Goal: Transaction & Acquisition: Purchase product/service

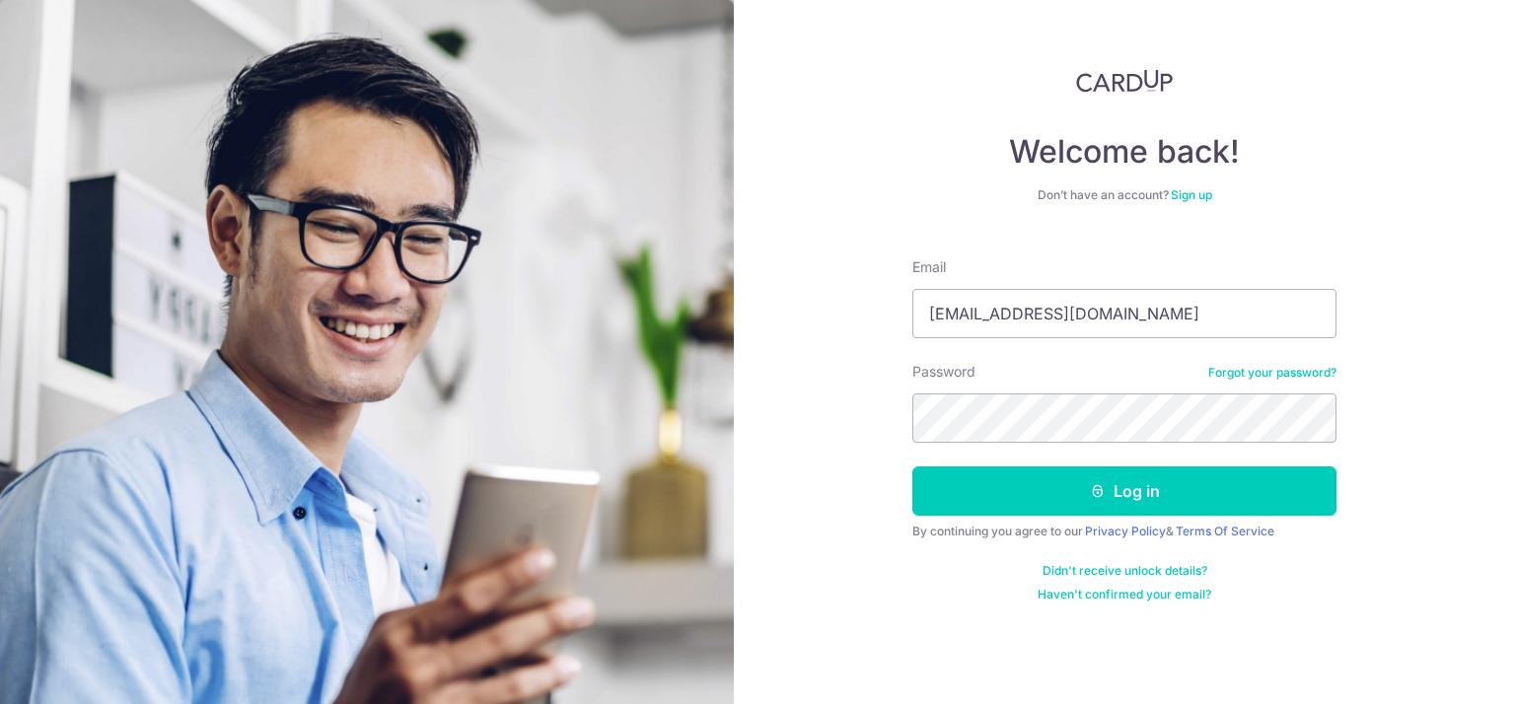
click at [978, 507] on button "Log in" at bounding box center [1124, 491] width 424 height 49
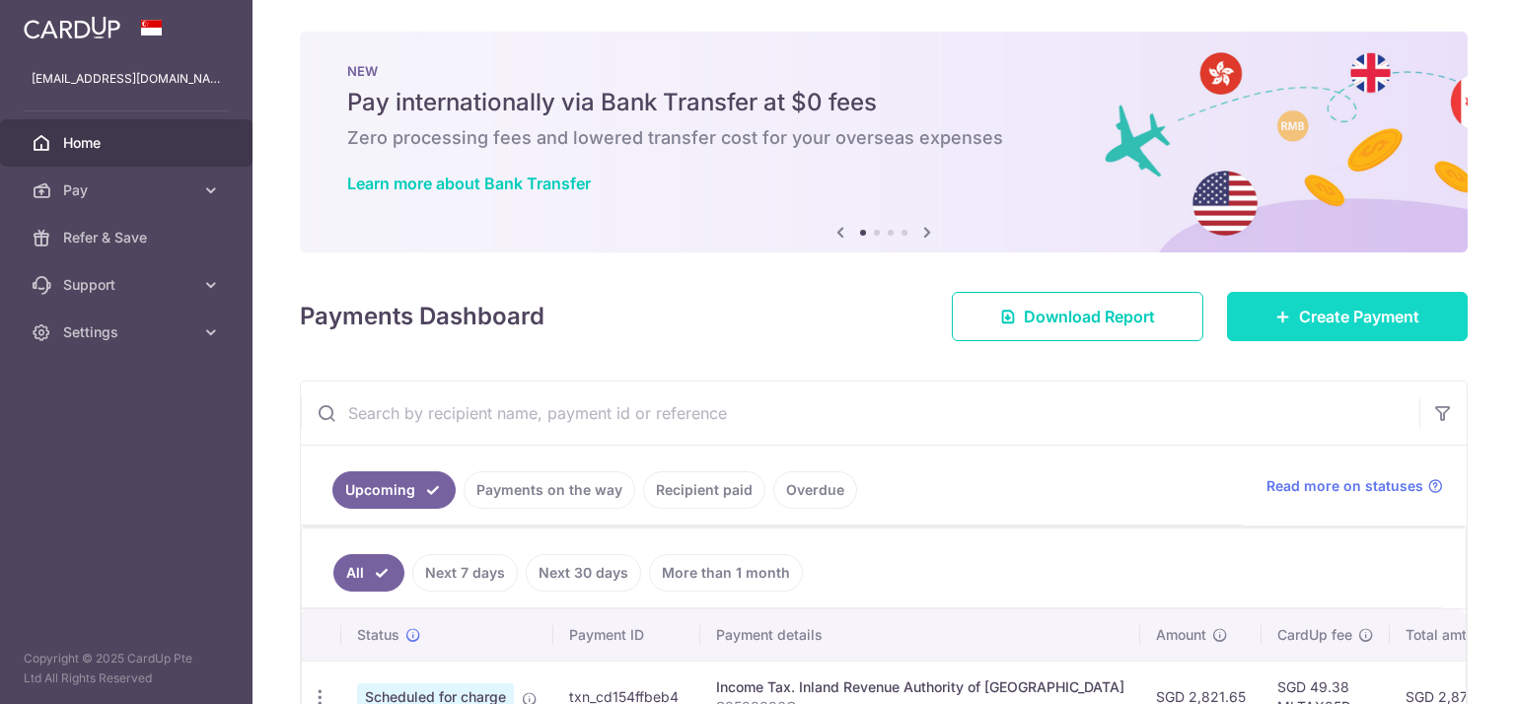
click at [1278, 305] on link "Create Payment" at bounding box center [1347, 316] width 241 height 49
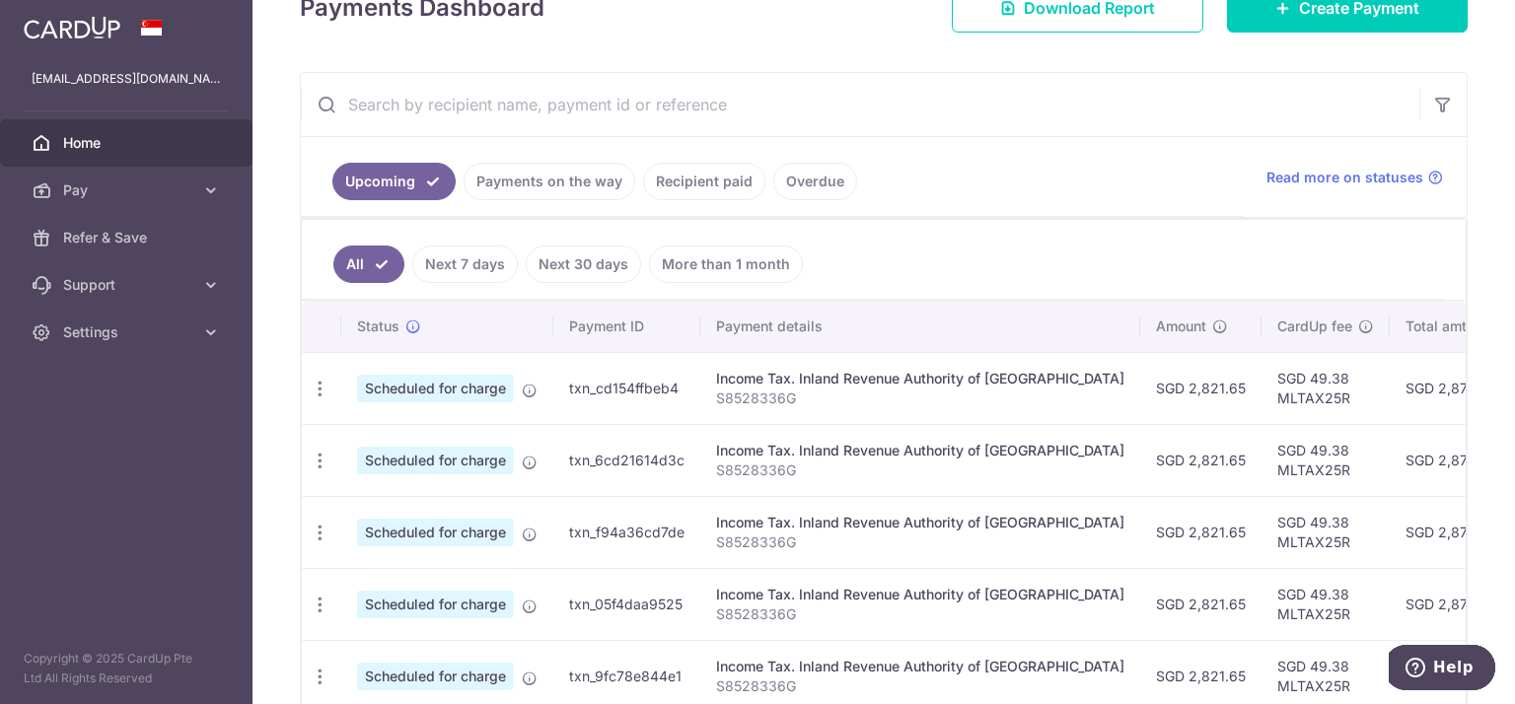
scroll to position [396, 0]
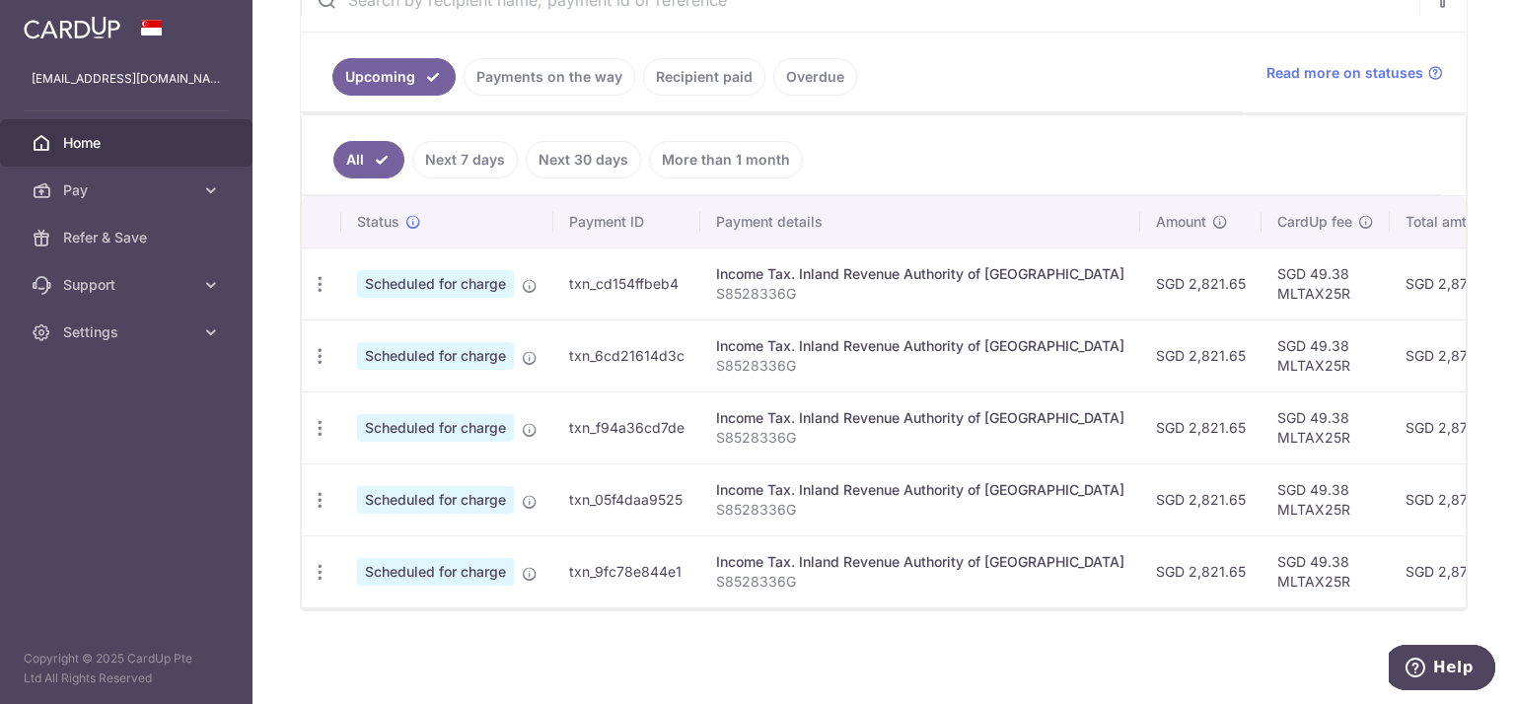
click at [660, 68] on link "Recipient paid" at bounding box center [704, 76] width 122 height 37
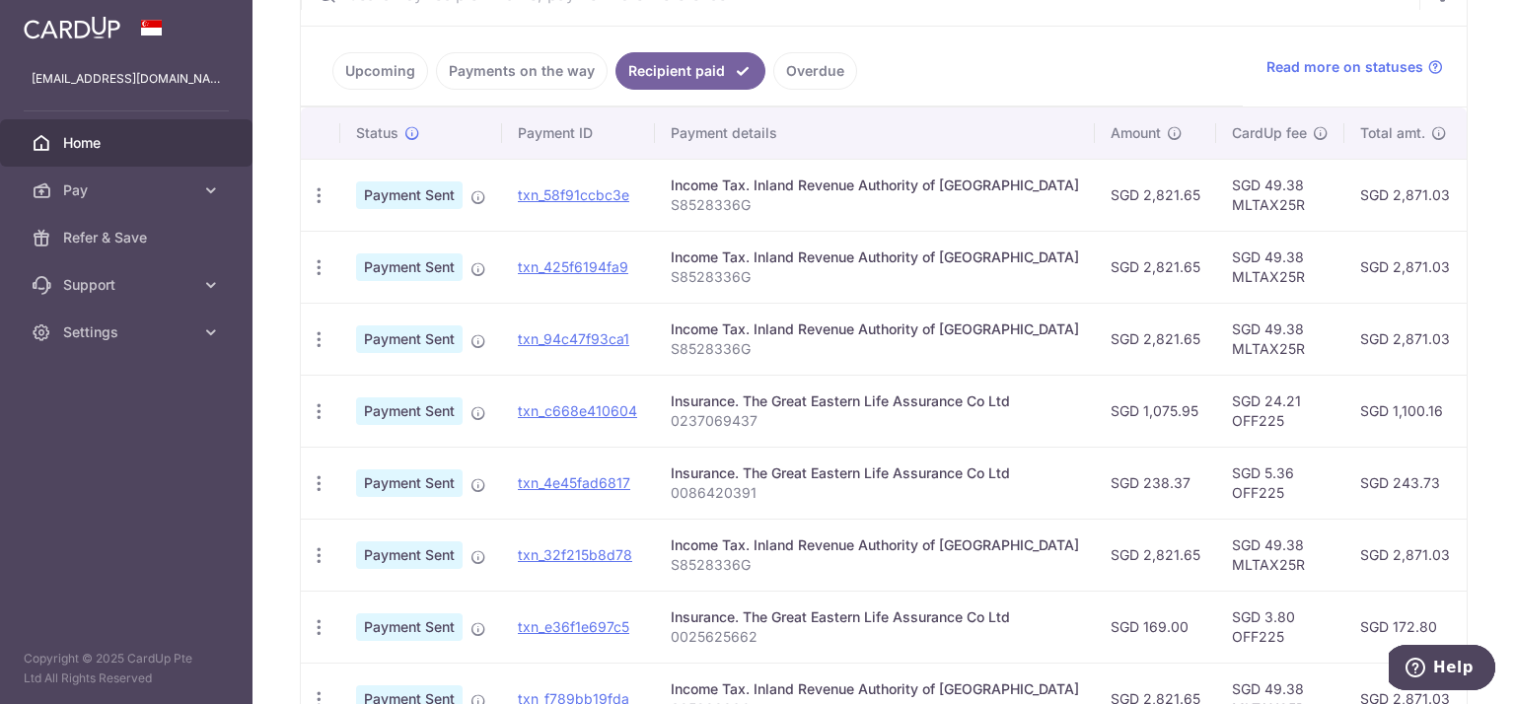
scroll to position [719, 0]
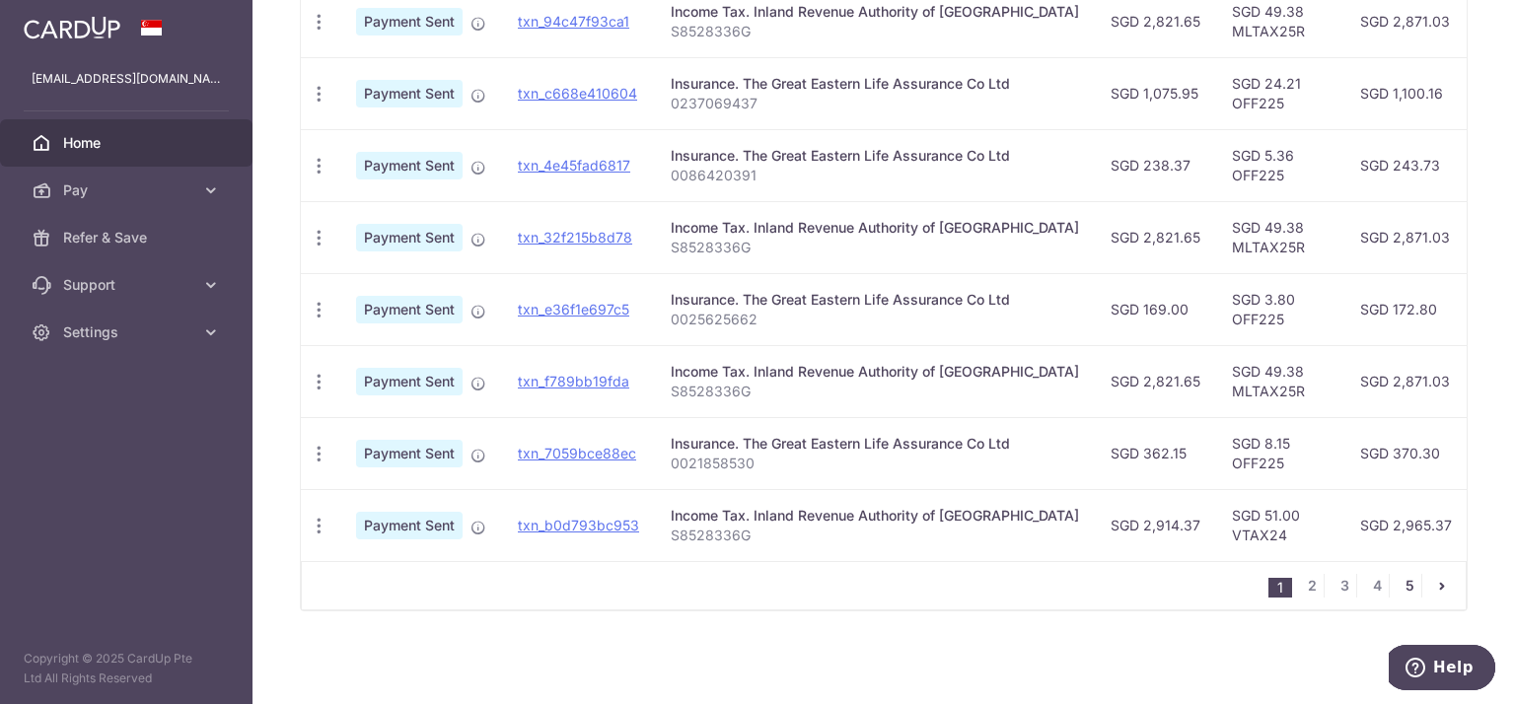
click at [1399, 585] on link "5" at bounding box center [1410, 586] width 24 height 24
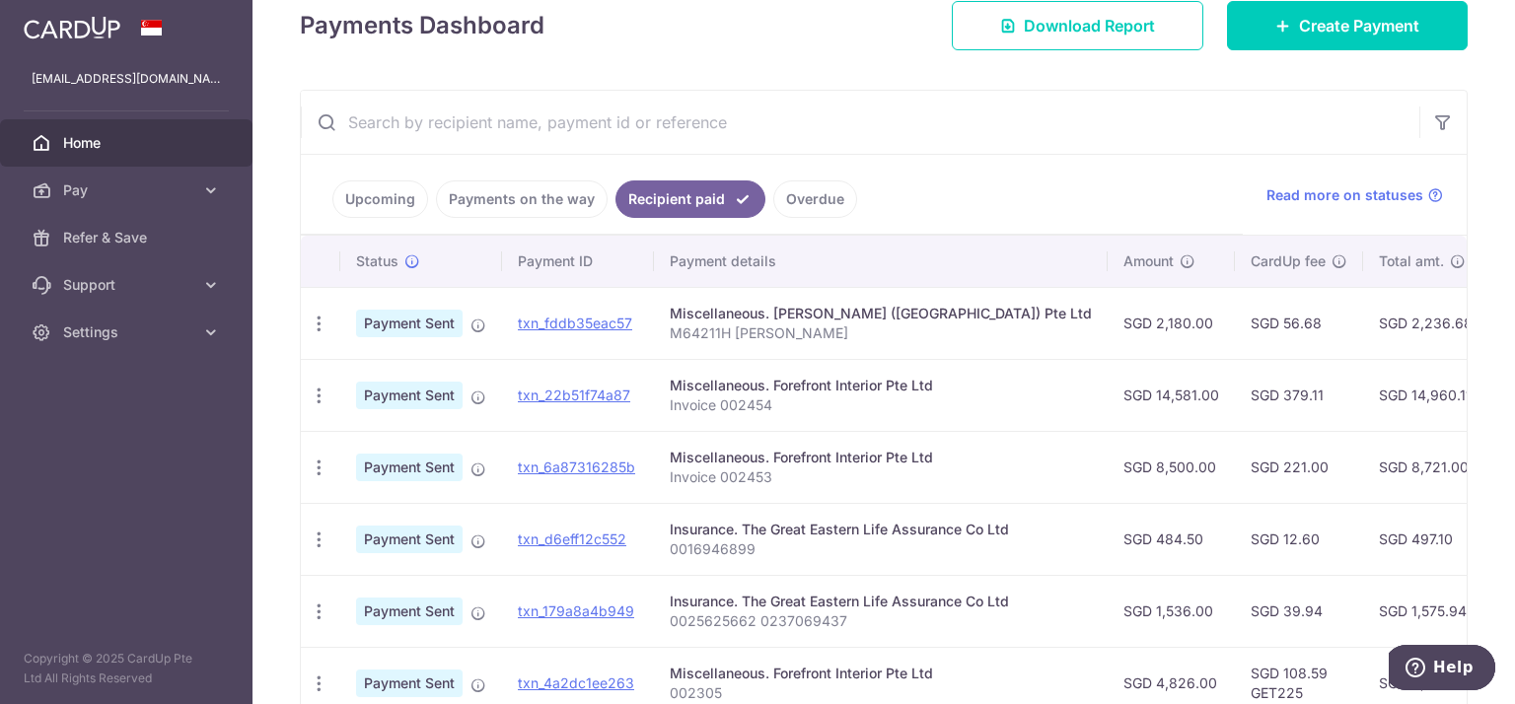
scroll to position [286, 0]
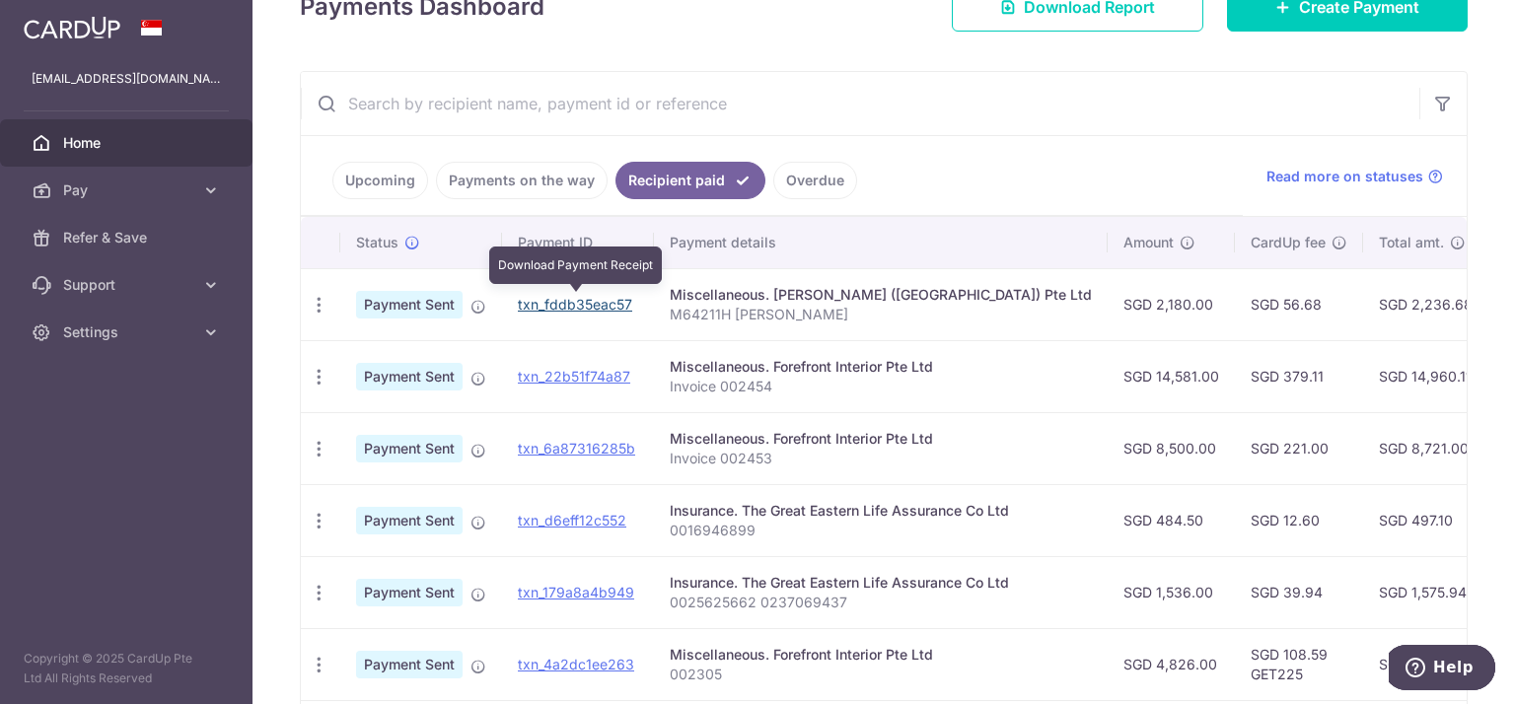
click at [576, 297] on link "txn_fddb35eac57" at bounding box center [575, 304] width 114 height 17
click at [324, 302] on icon "button" at bounding box center [319, 305] width 21 height 21
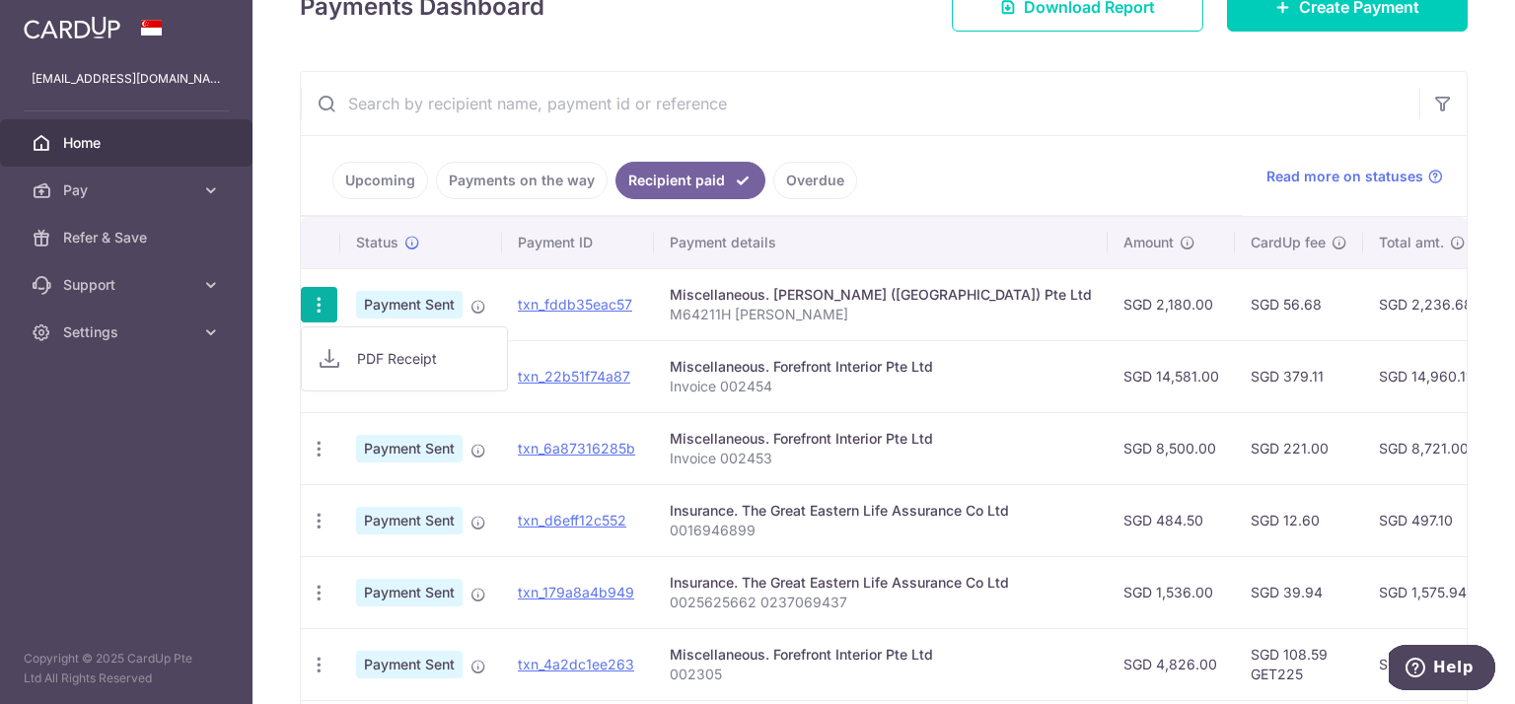
click at [391, 354] on span "PDF Receipt" at bounding box center [424, 359] width 134 height 20
click at [1093, 155] on ul "Upcoming Payments on the way Recipient paid Overdue" at bounding box center [772, 176] width 942 height 80
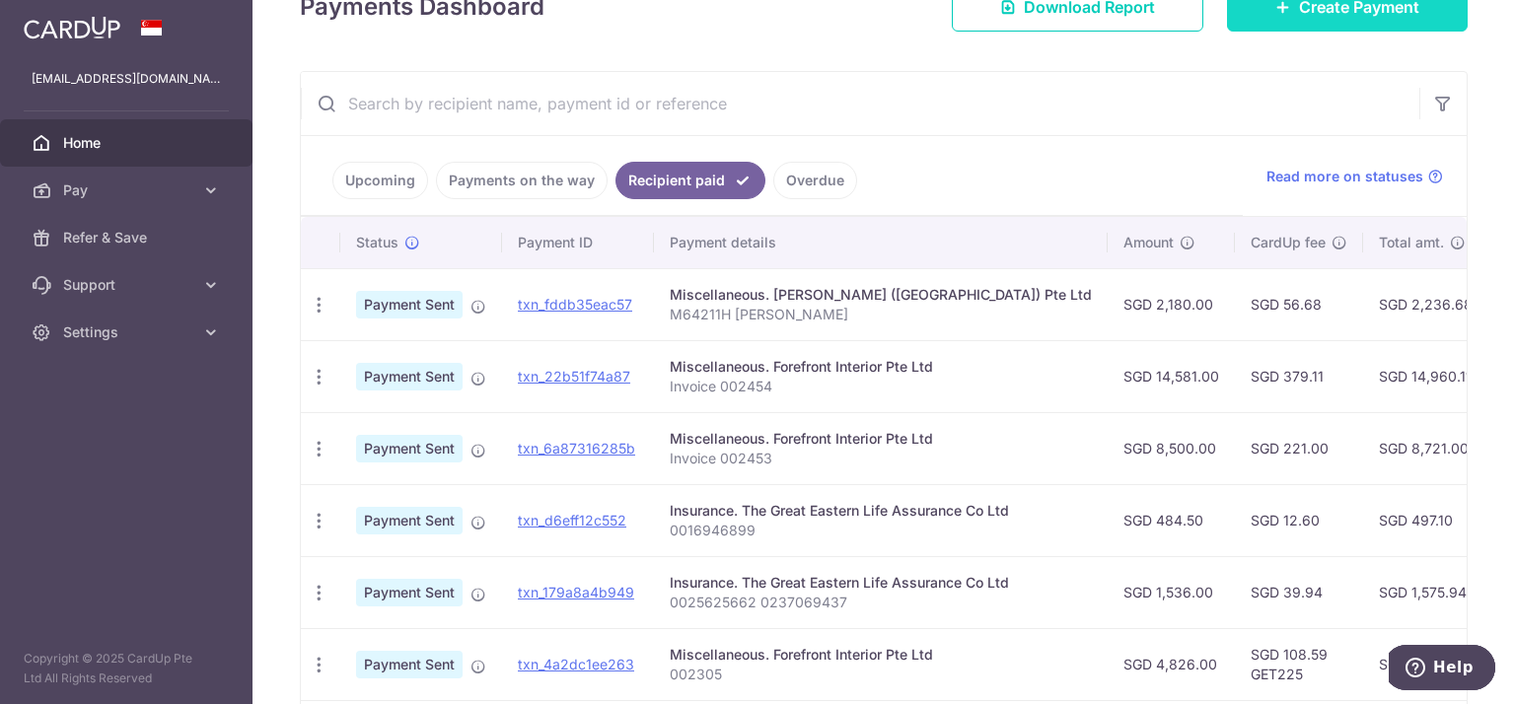
click at [1305, 21] on link "Create Payment" at bounding box center [1347, 6] width 241 height 49
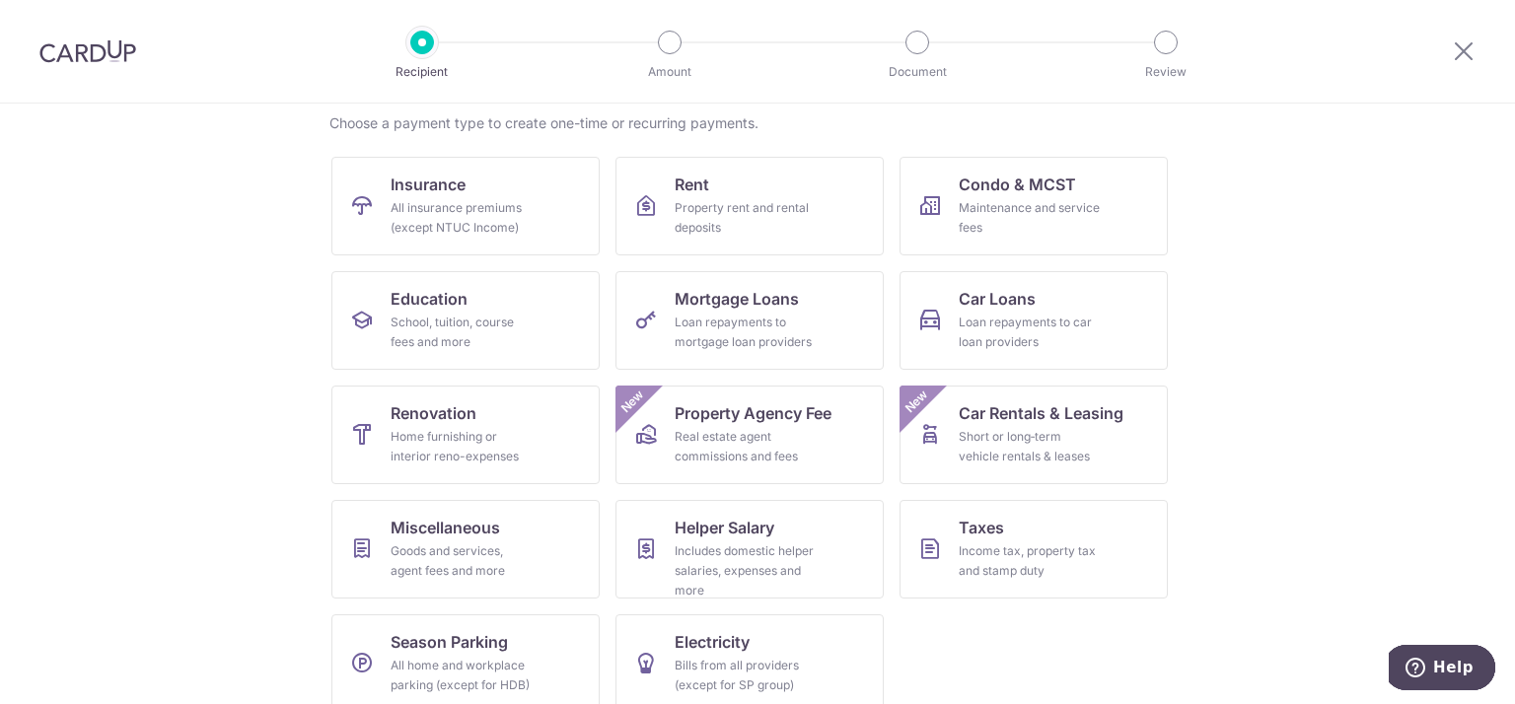
scroll to position [178, 0]
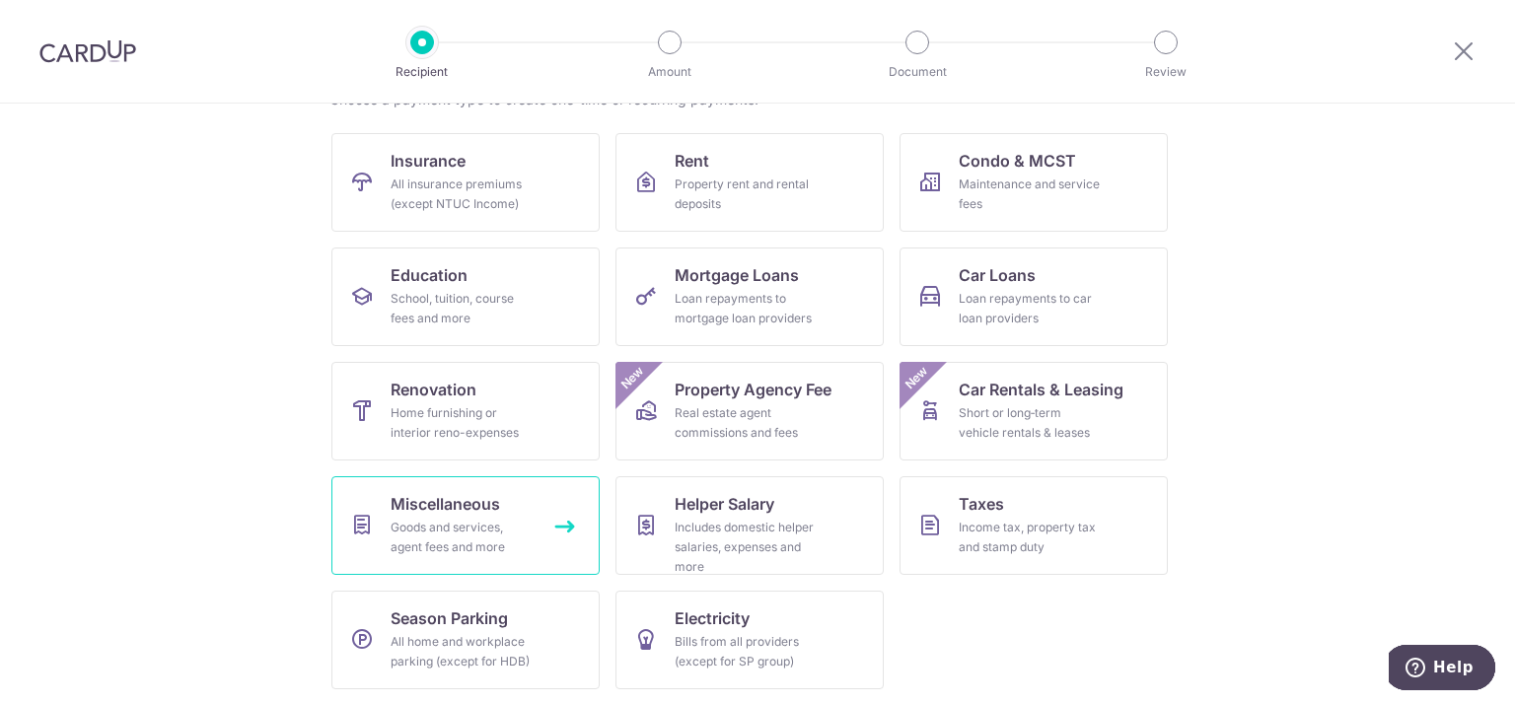
click at [519, 522] on div "Goods and services, agent fees and more" at bounding box center [462, 537] width 142 height 39
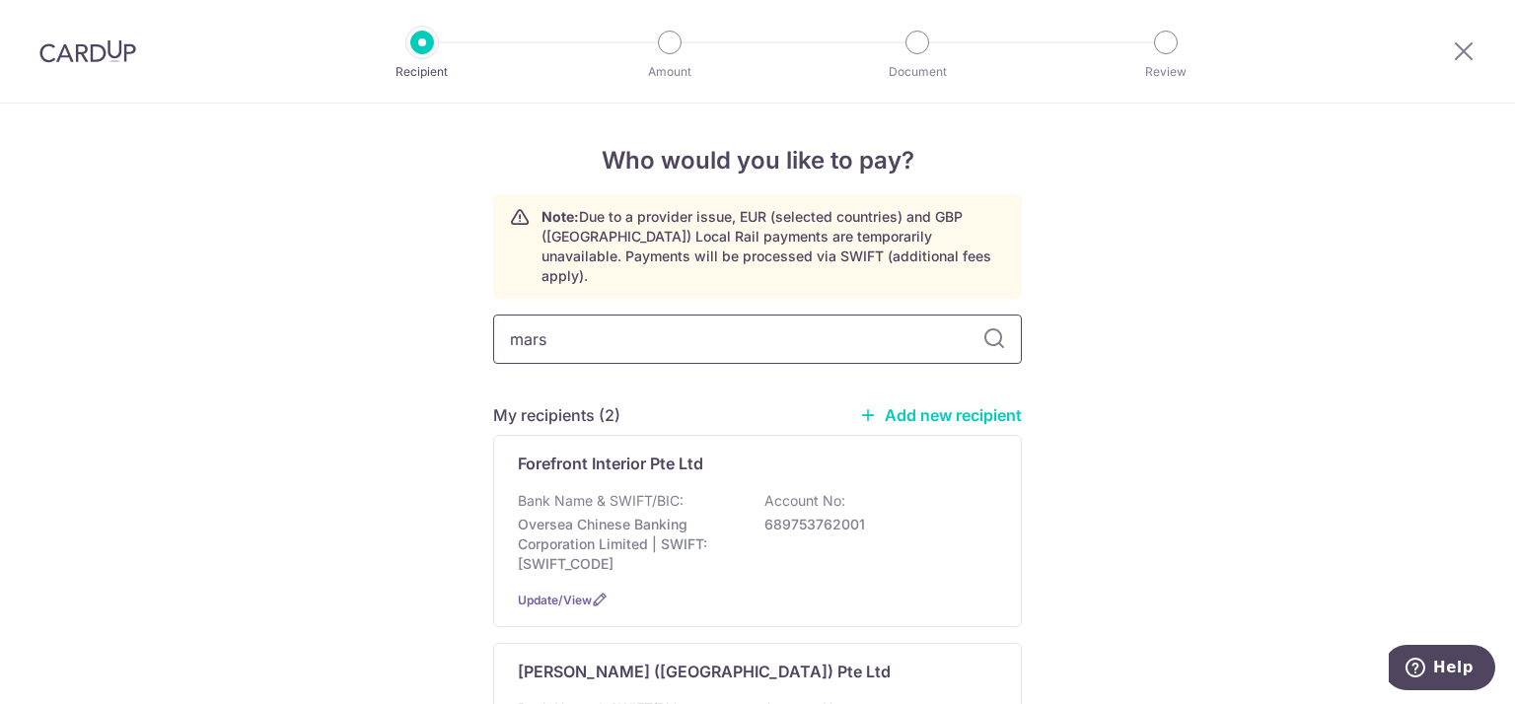
type input "marsh"
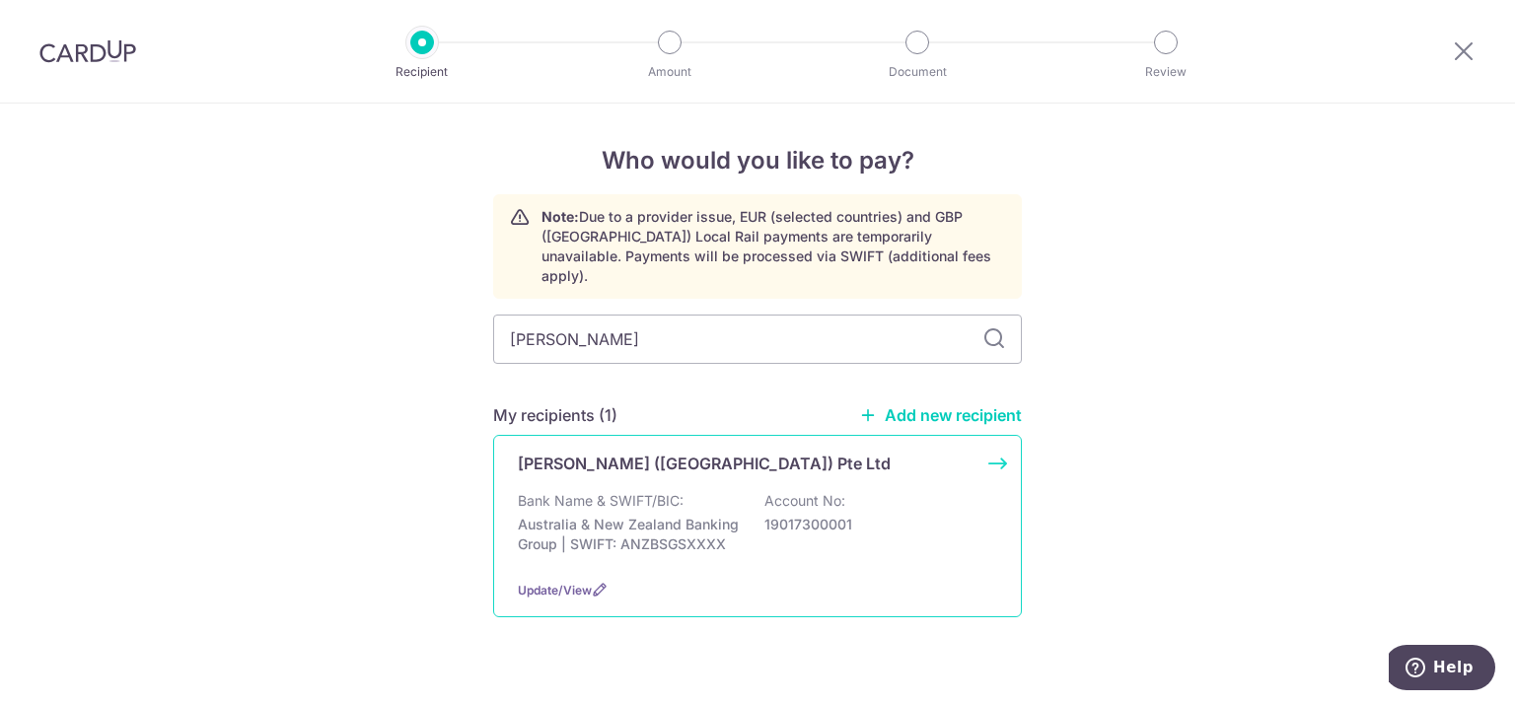
click at [974, 452] on div "Marsh (Singapore) Pte Ltd" at bounding box center [757, 464] width 479 height 24
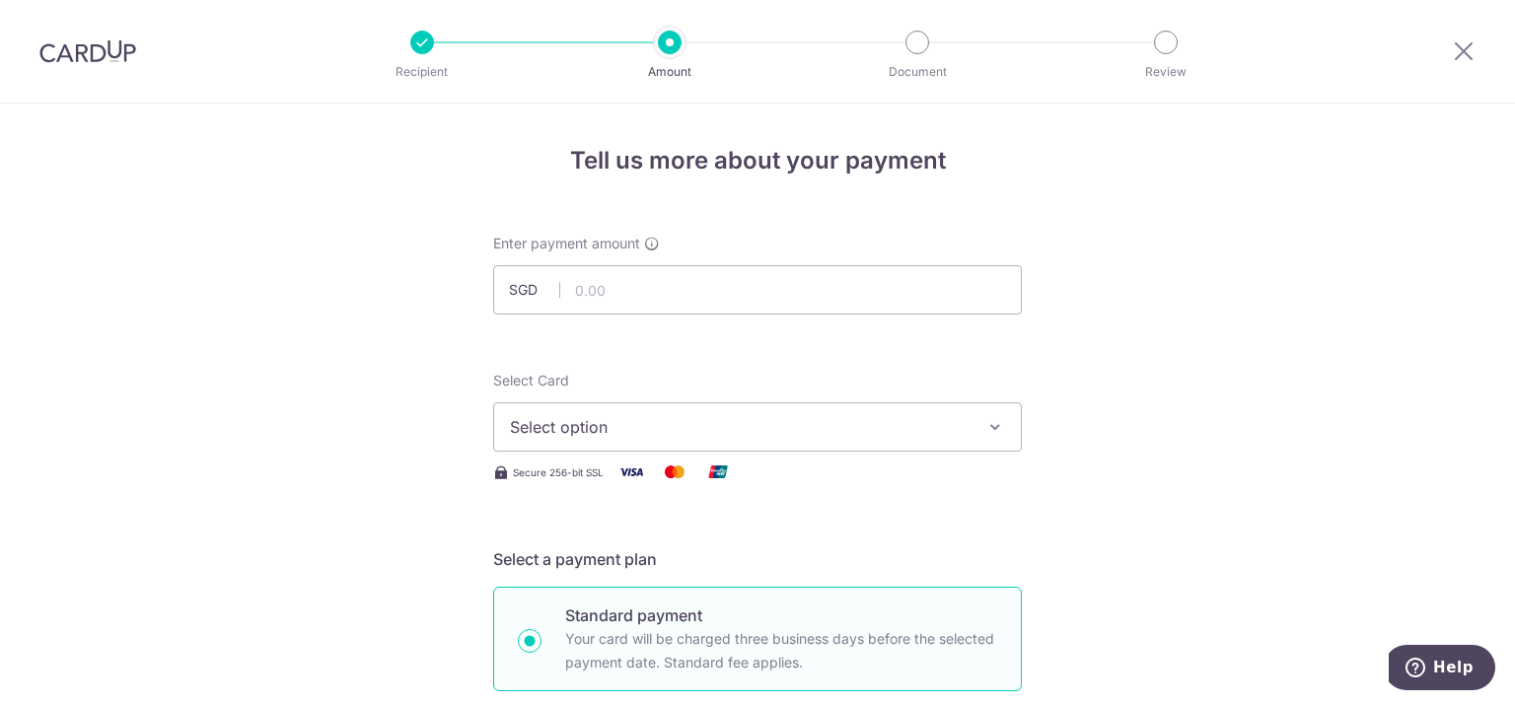
click at [629, 427] on span "Select option" at bounding box center [740, 427] width 460 height 24
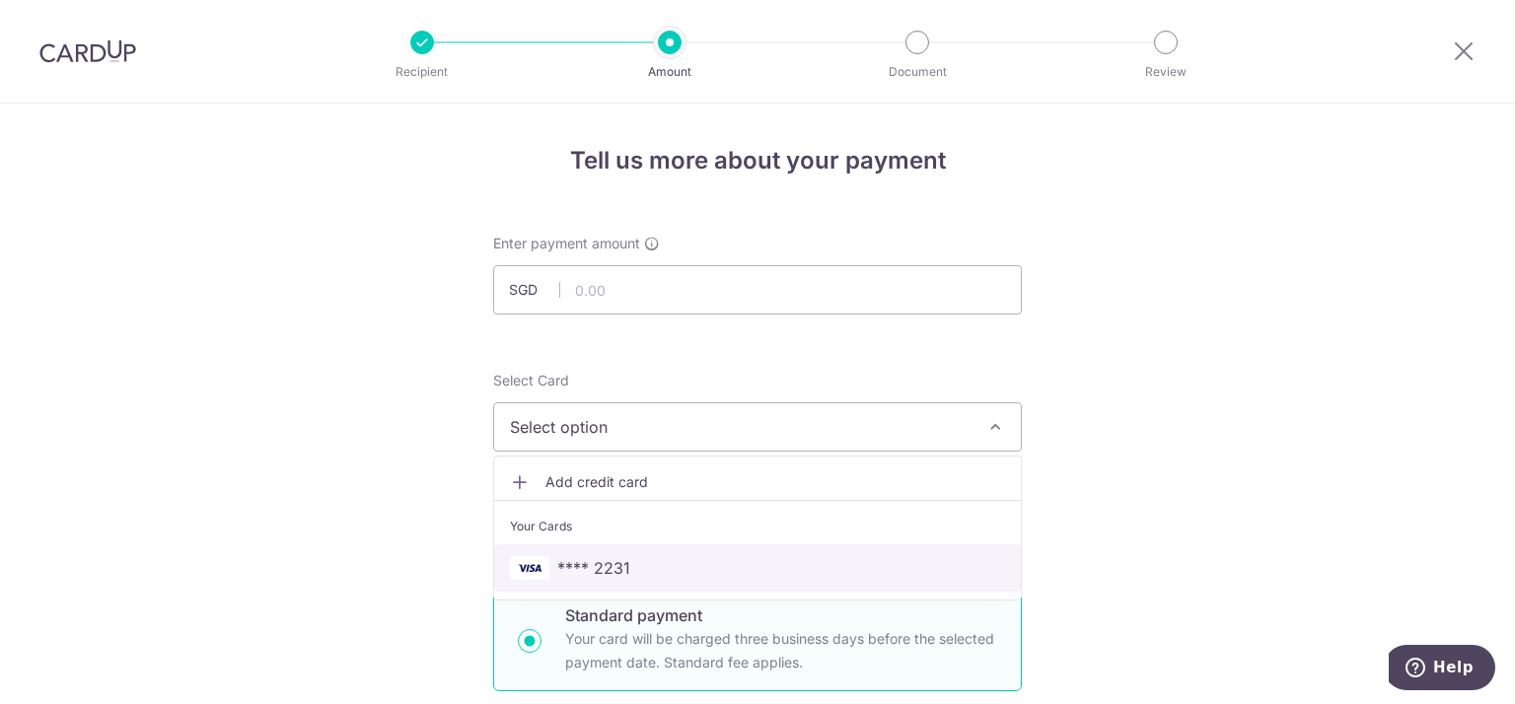
click at [587, 571] on span "**** 2231" at bounding box center [593, 568] width 73 height 24
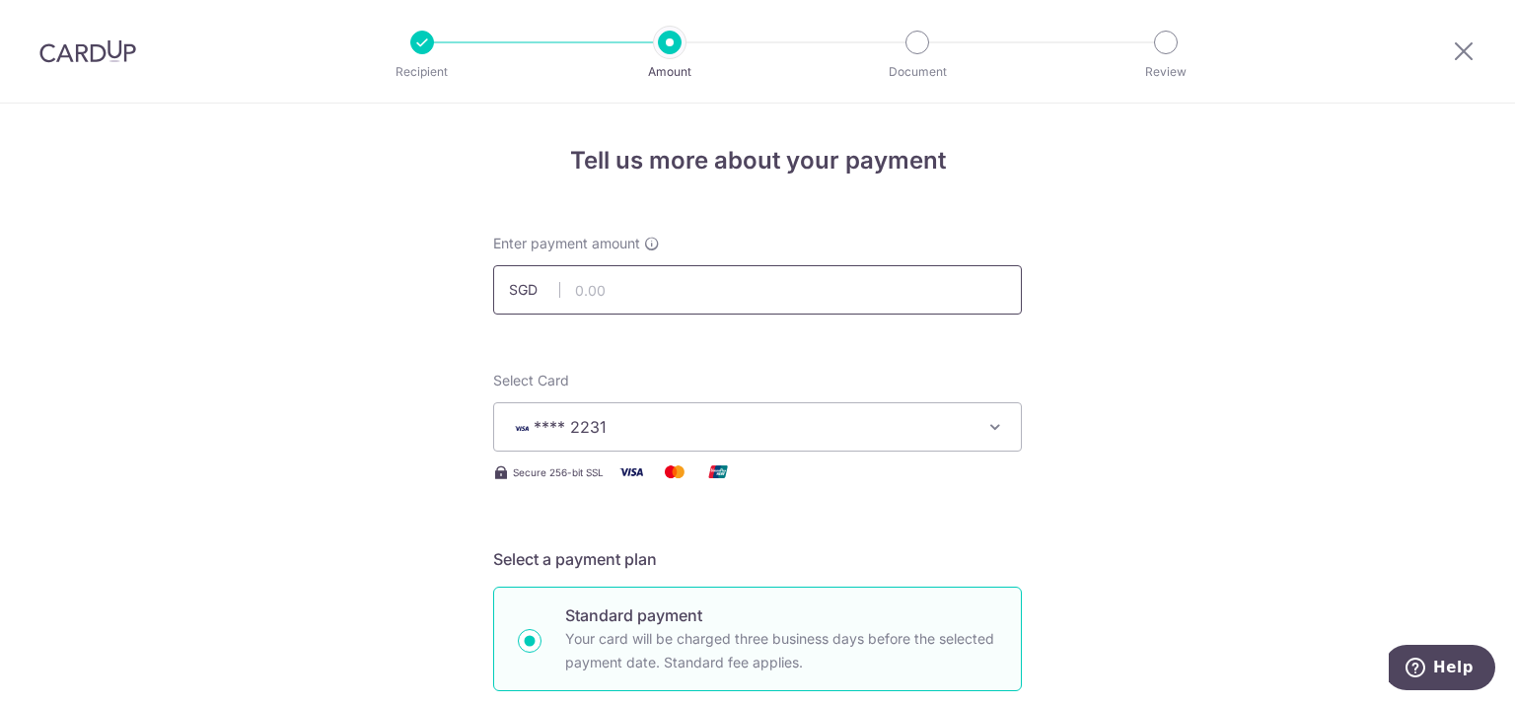
click at [706, 281] on input "text" at bounding box center [757, 289] width 529 height 49
type input "1,854.00"
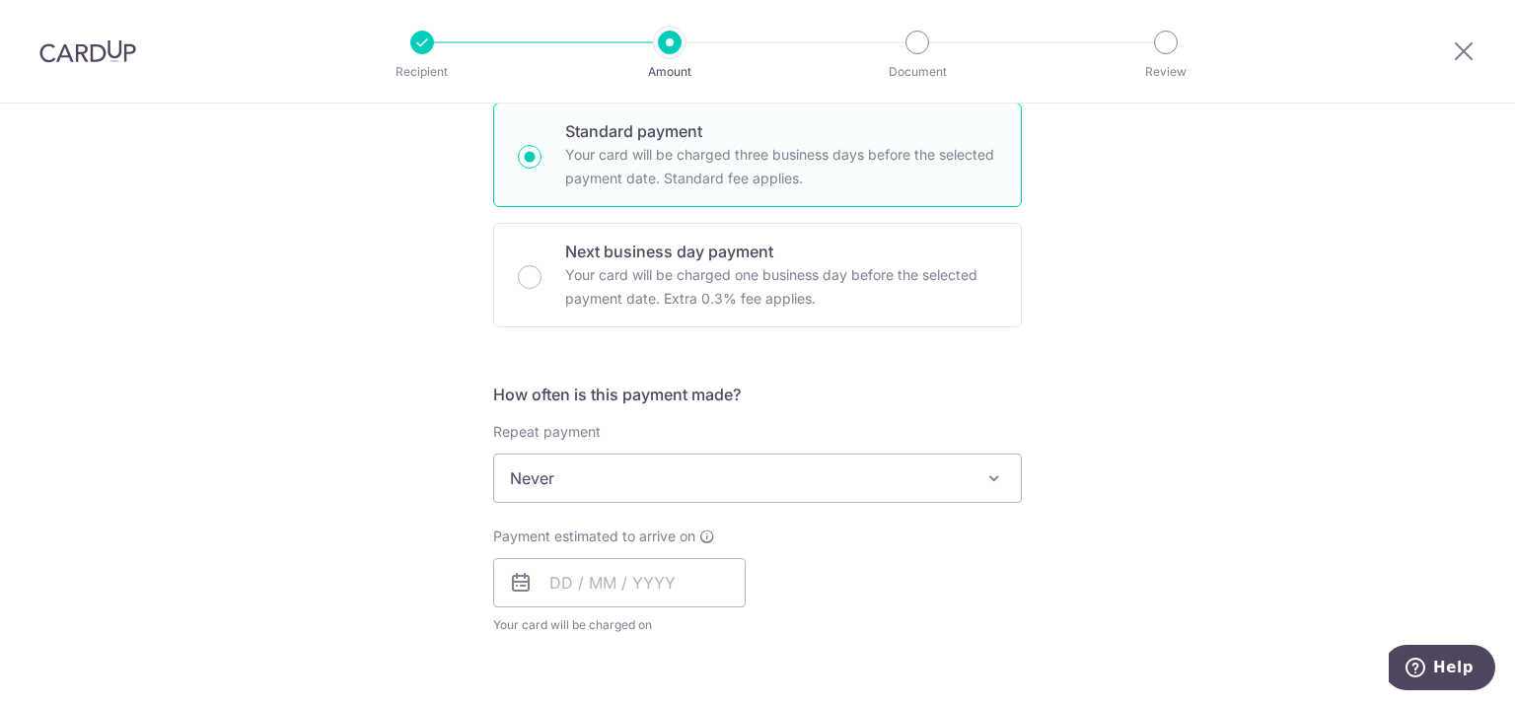
scroll to position [599, 0]
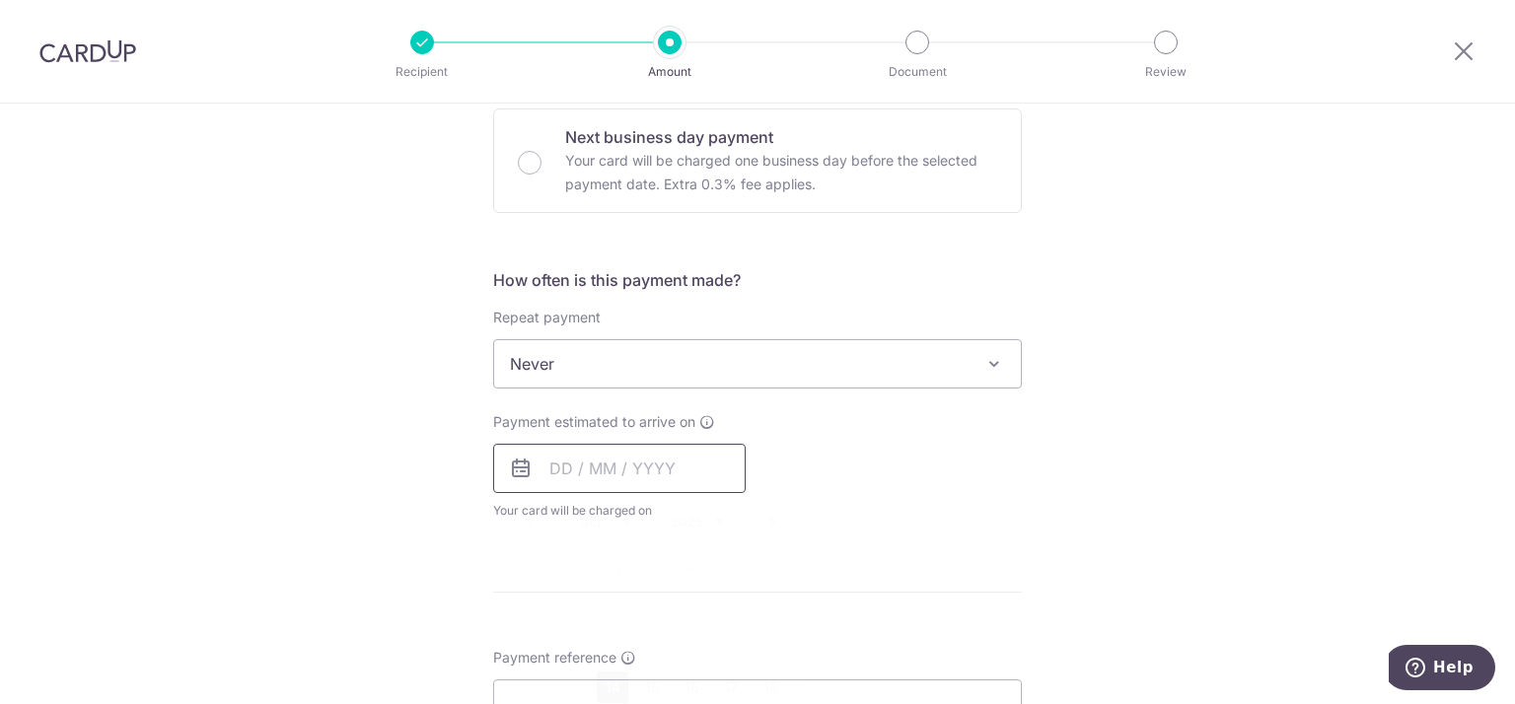
click at [713, 455] on input "text" at bounding box center [619, 468] width 253 height 49
click at [604, 687] on link "14" at bounding box center [613, 688] width 32 height 32
type input "14/10/2025"
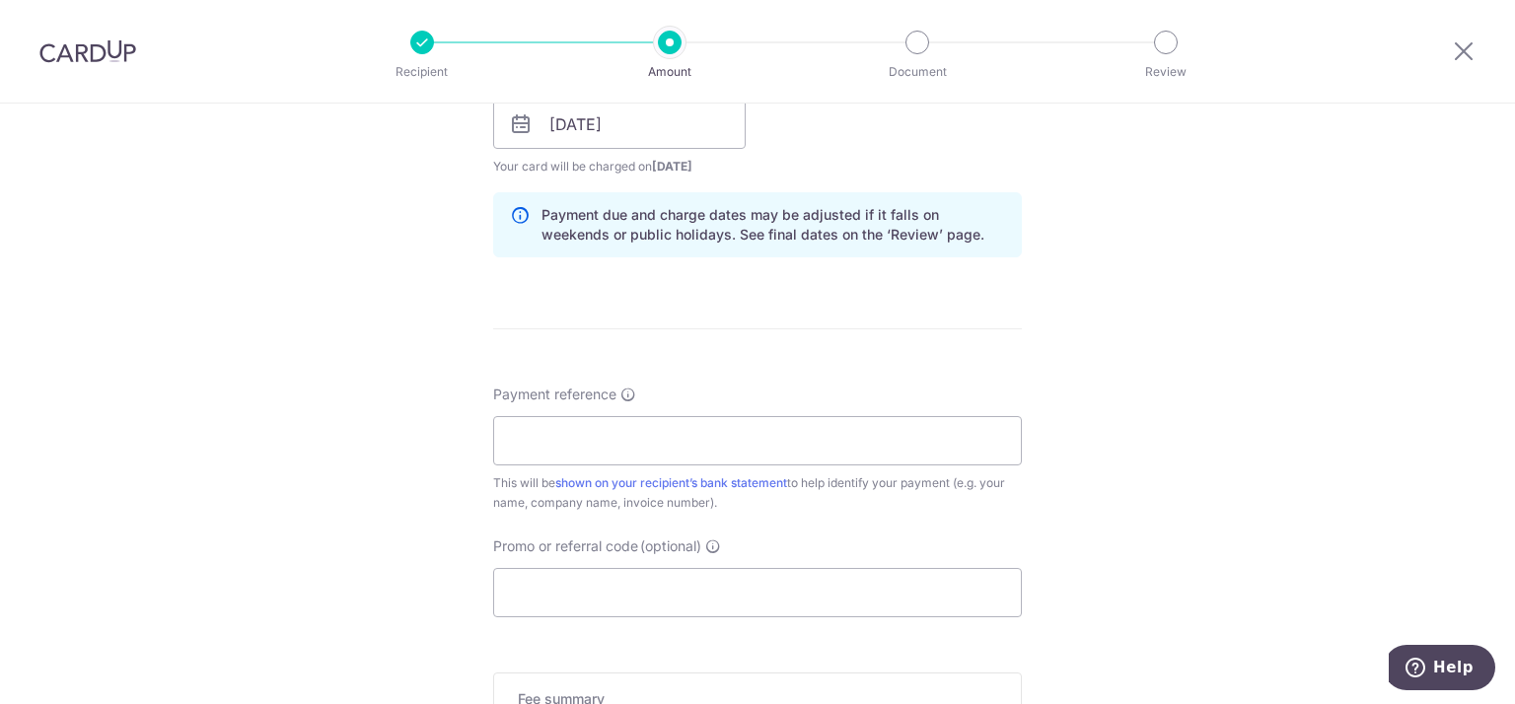
scroll to position [958, 0]
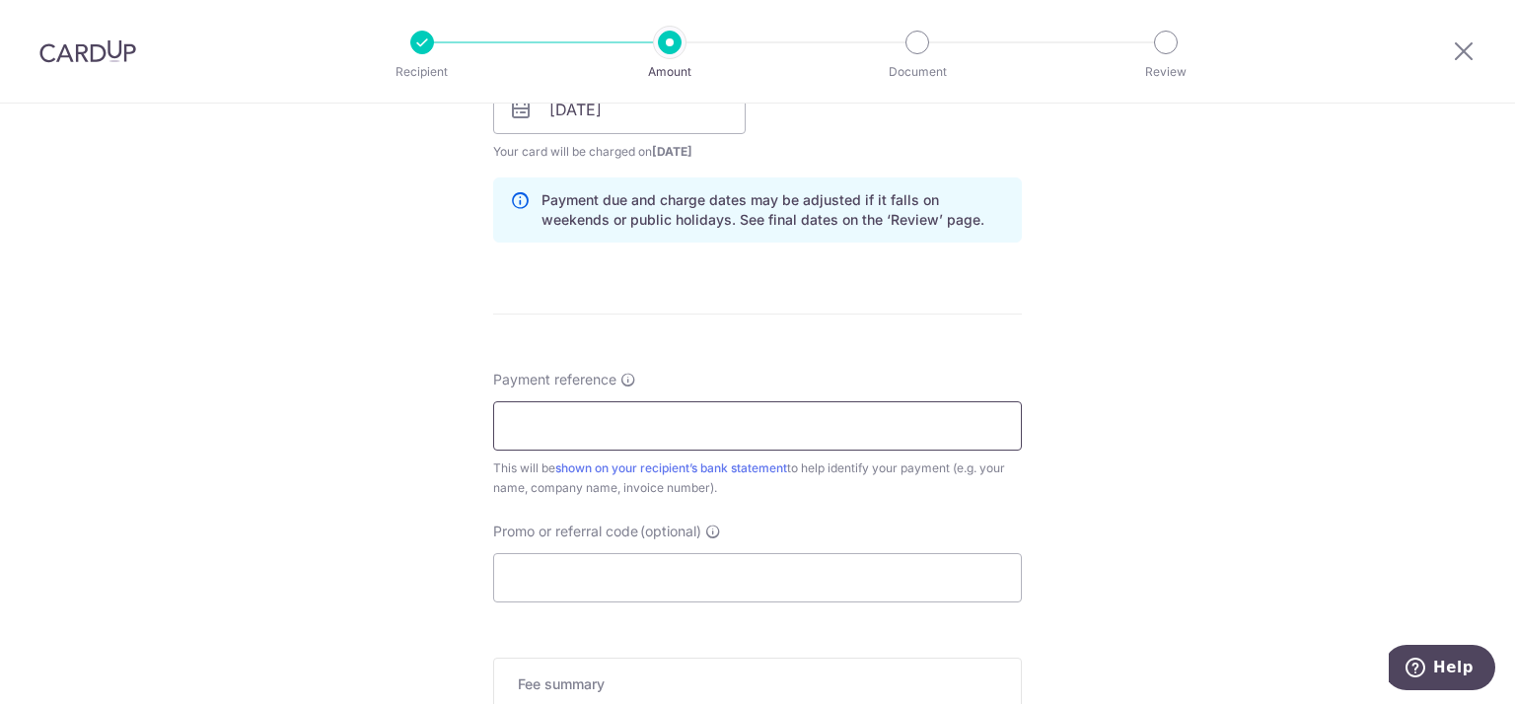
click at [541, 424] on input "Payment reference" at bounding box center [757, 425] width 529 height 49
type input "M64211H [PERSON_NAME]"
click at [533, 575] on input "Promo or referral code (optional)" at bounding box center [757, 577] width 529 height 49
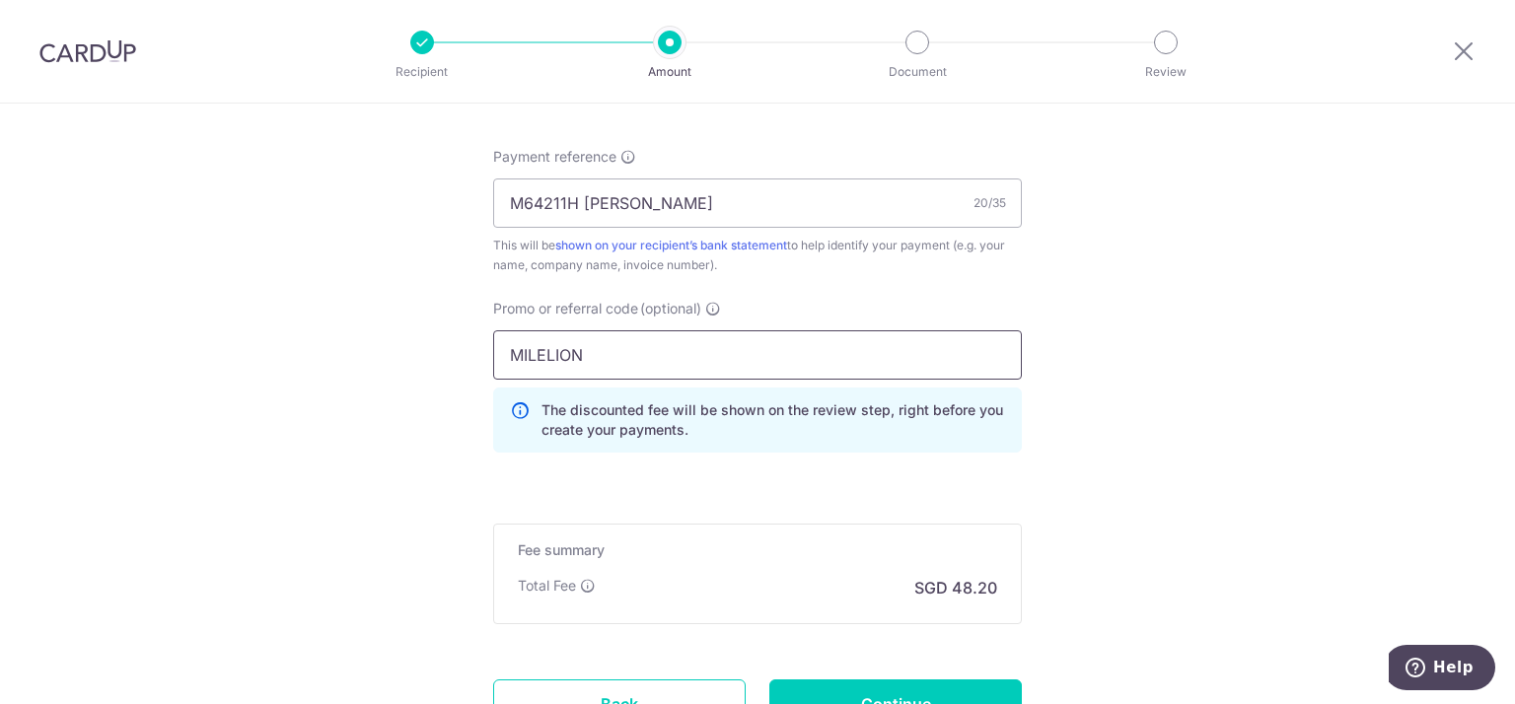
scroll to position [1261, 0]
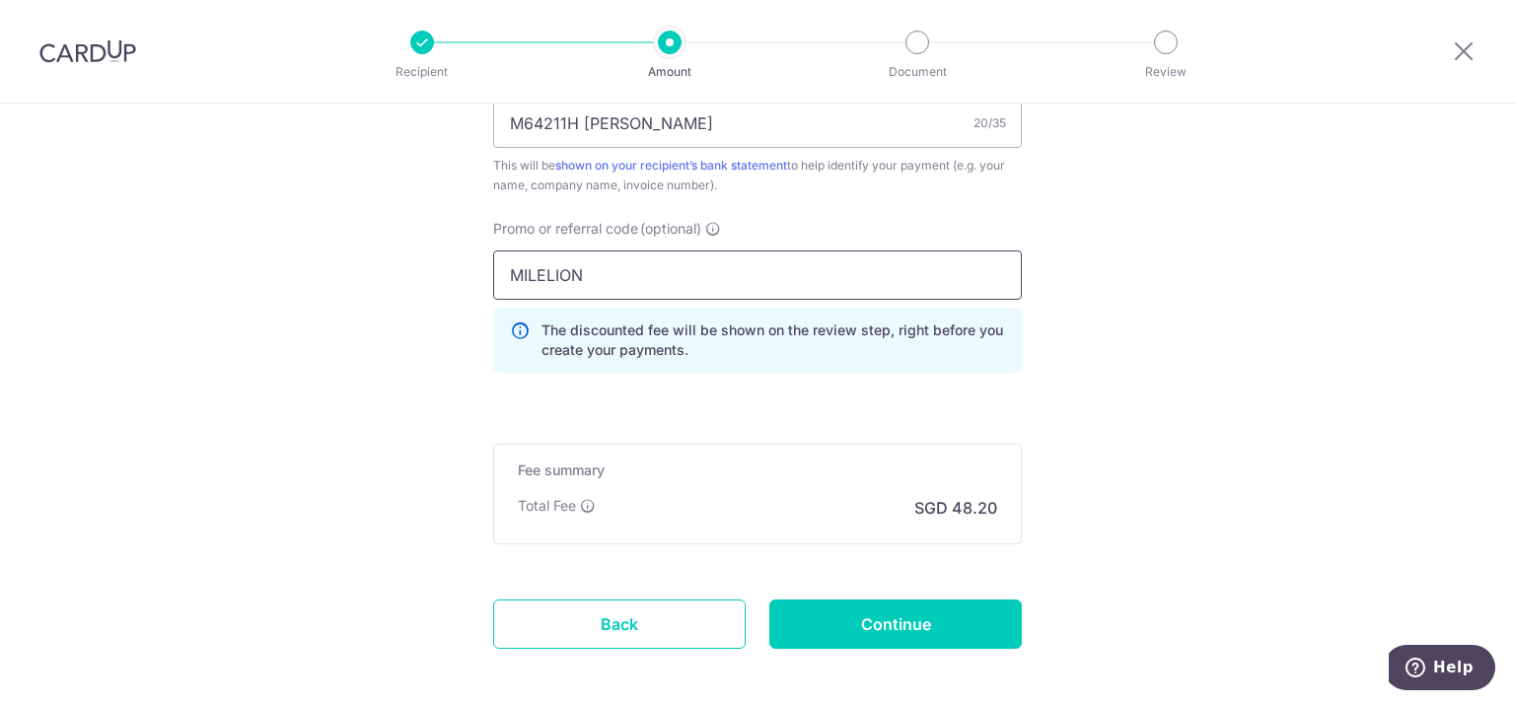
type input "MILELION"
click at [913, 613] on input "Continue" at bounding box center [895, 624] width 253 height 49
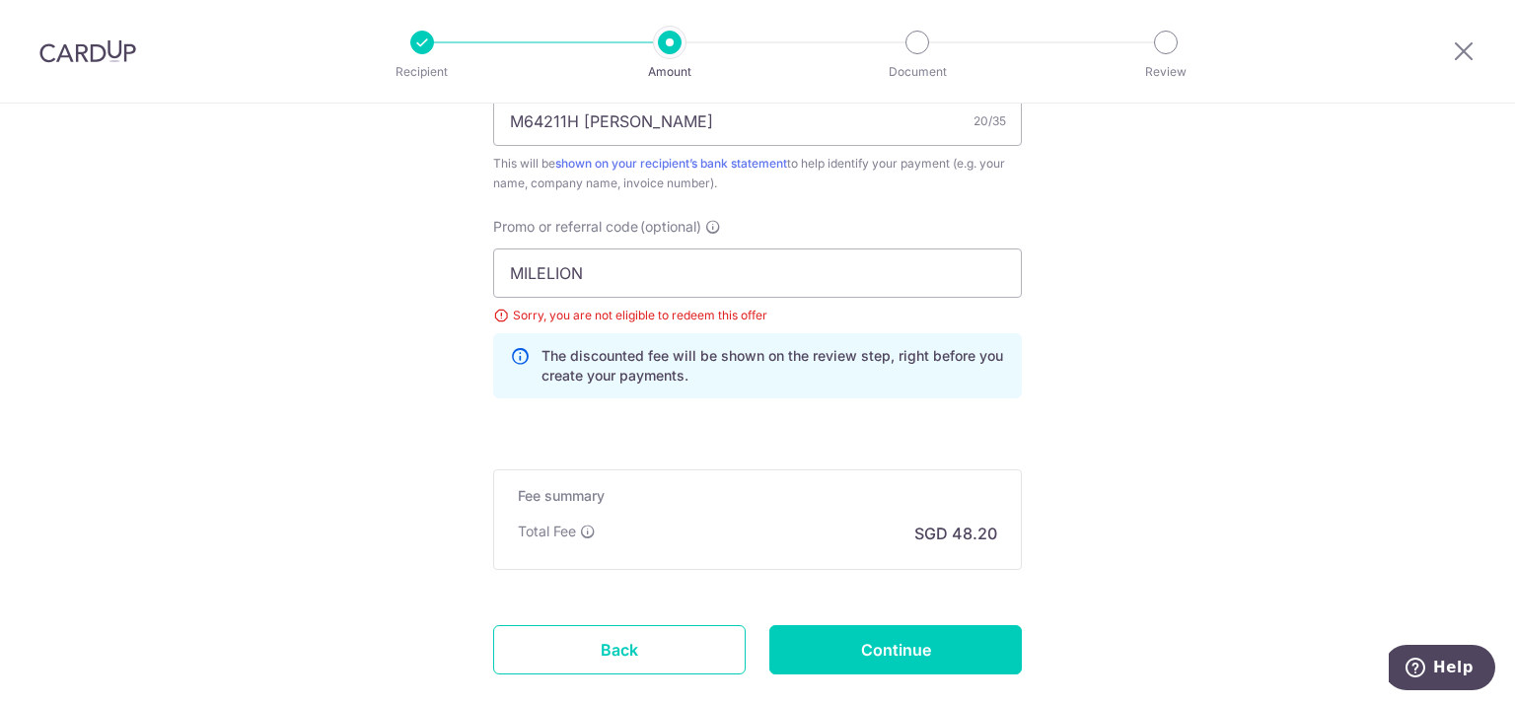
scroll to position [1302, 0]
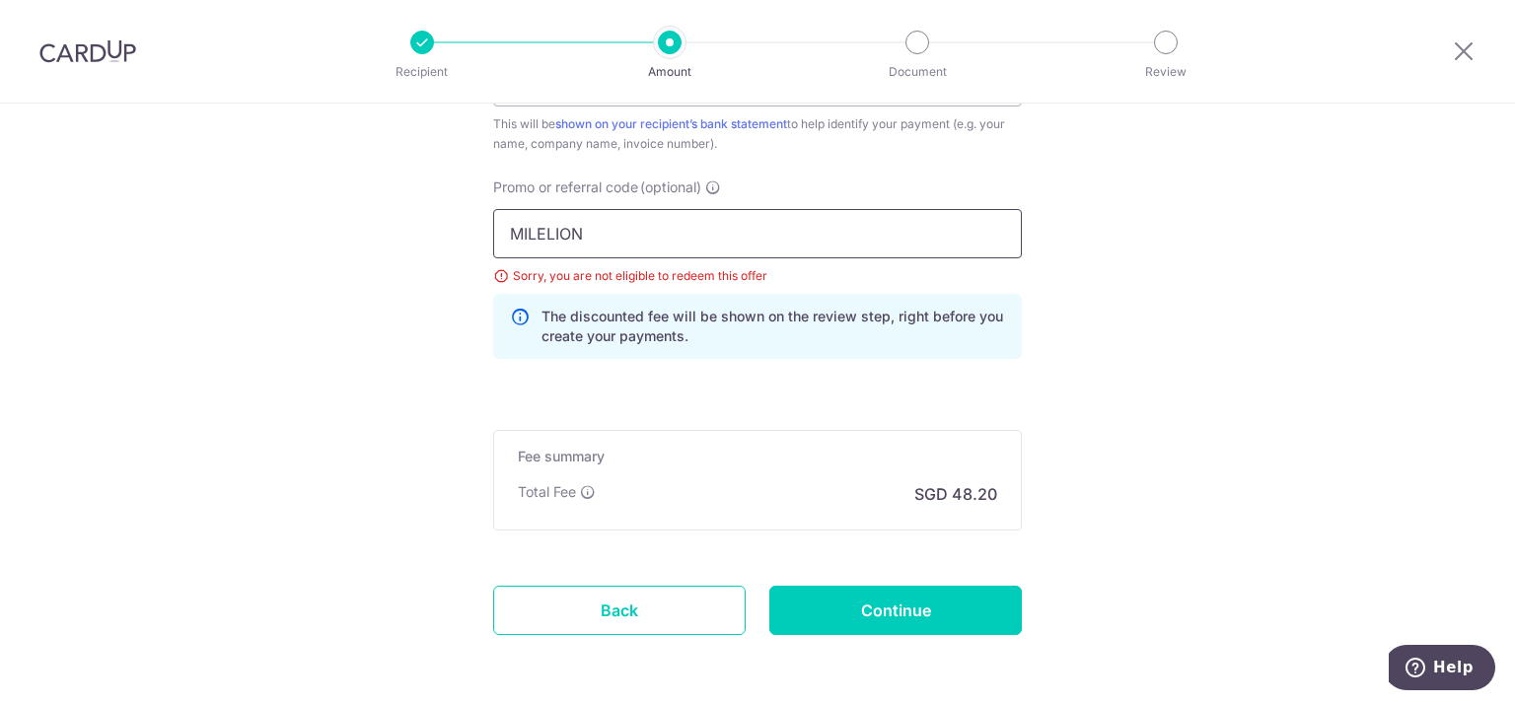
drag, startPoint x: 594, startPoint y: 227, endPoint x: 429, endPoint y: 222, distance: 164.8
type input "GET225"
click at [863, 604] on input "Continue" at bounding box center [895, 610] width 253 height 49
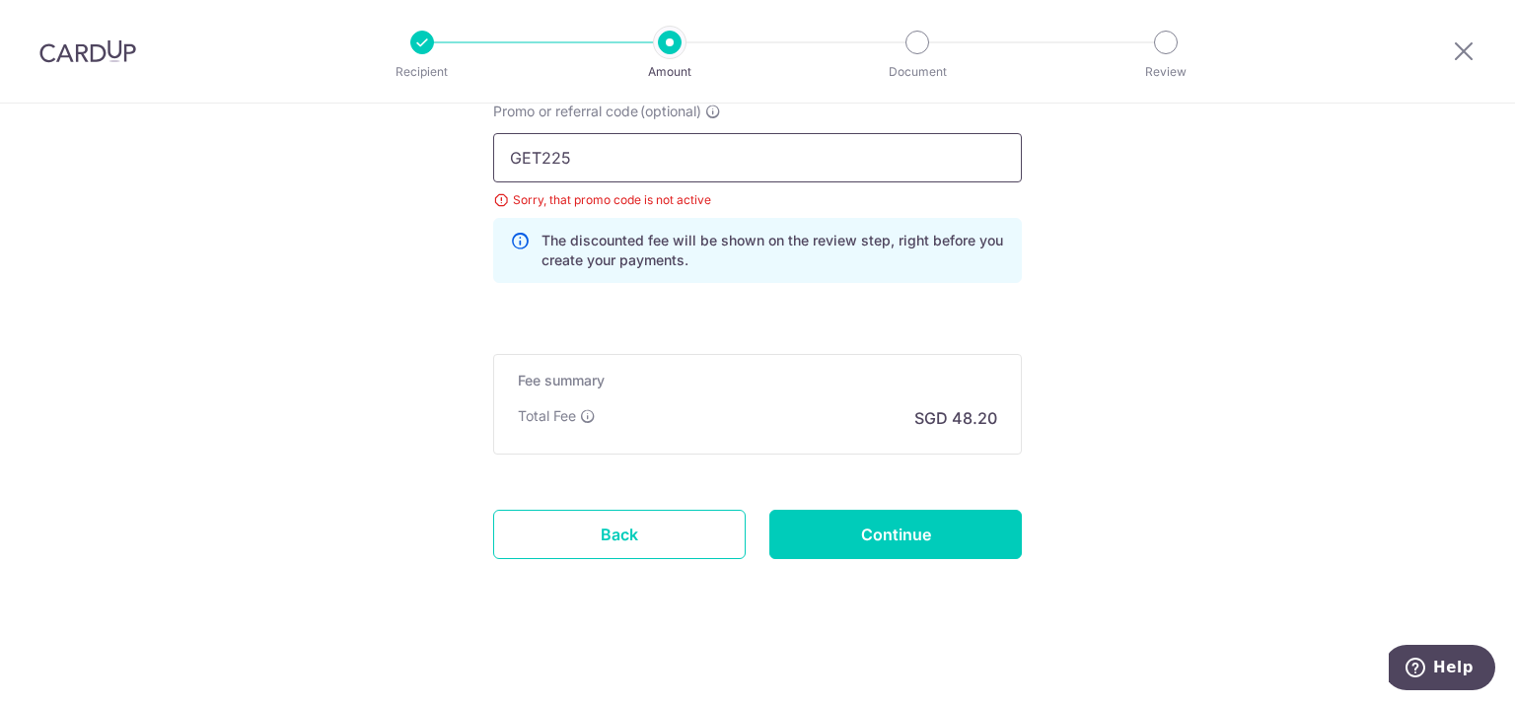
drag, startPoint x: 538, startPoint y: 151, endPoint x: 398, endPoint y: 149, distance: 140.1
type input "OFF225"
click at [963, 532] on input "Continue" at bounding box center [895, 534] width 253 height 49
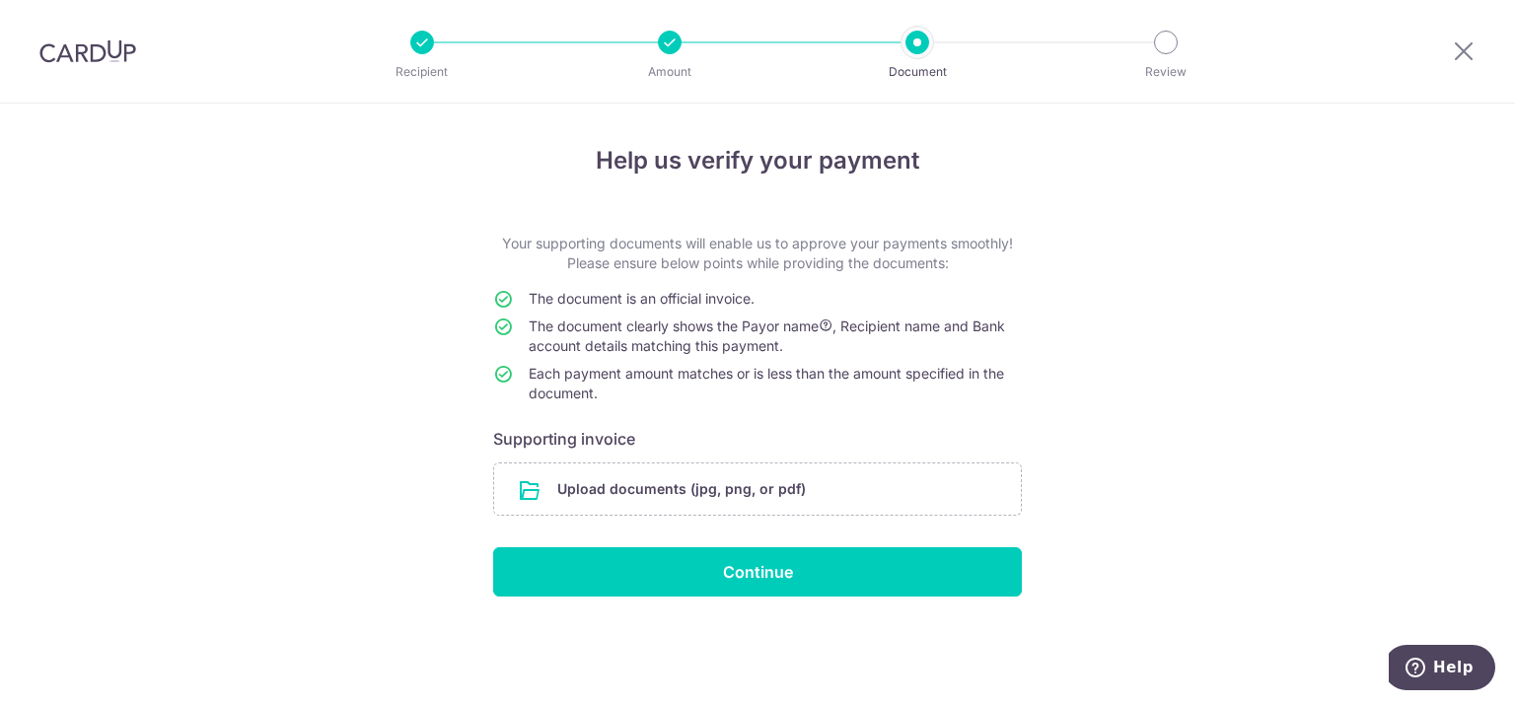
click at [1164, 332] on div "Help us verify your payment Your supporting documents will enable us to approve…" at bounding box center [757, 404] width 1515 height 601
click at [567, 499] on input "file" at bounding box center [757, 489] width 527 height 51
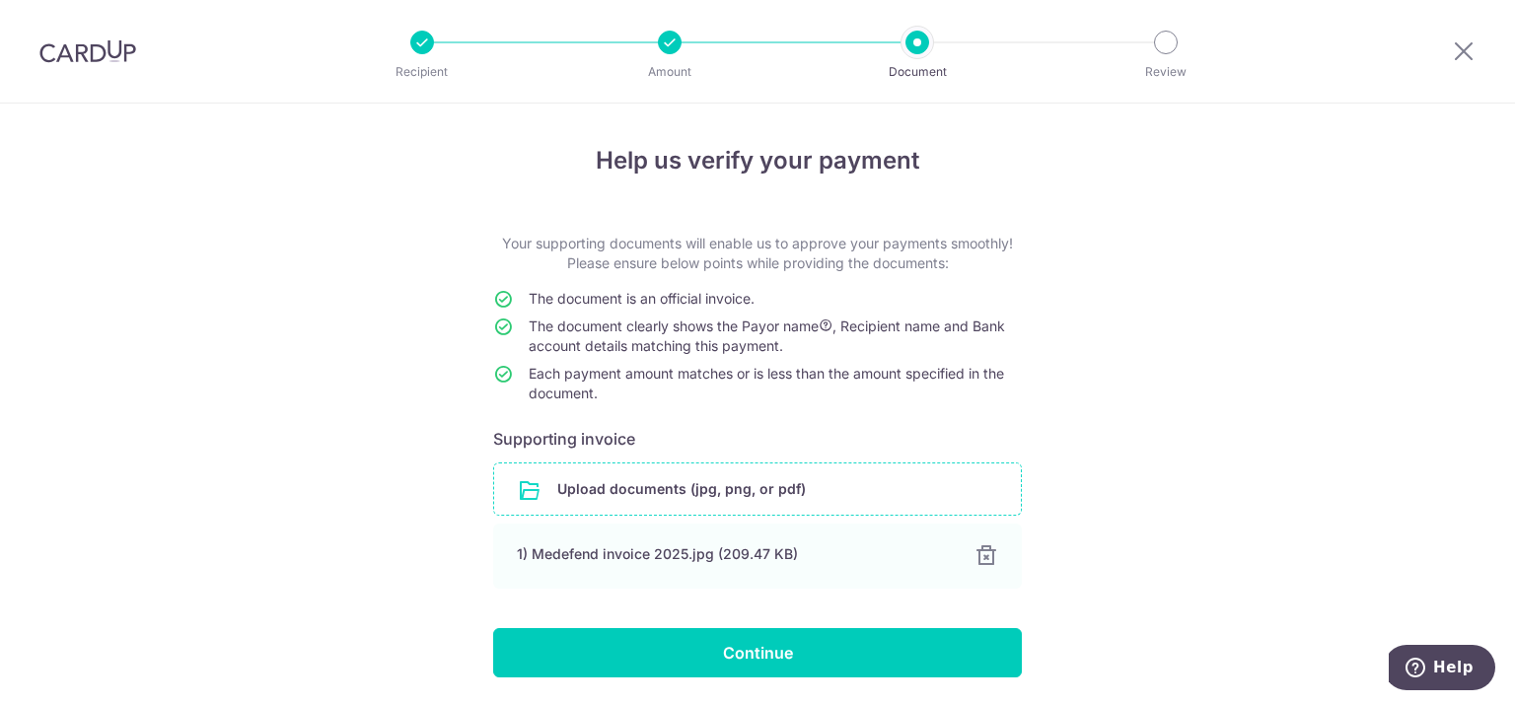
click at [719, 494] on input "file" at bounding box center [757, 489] width 527 height 51
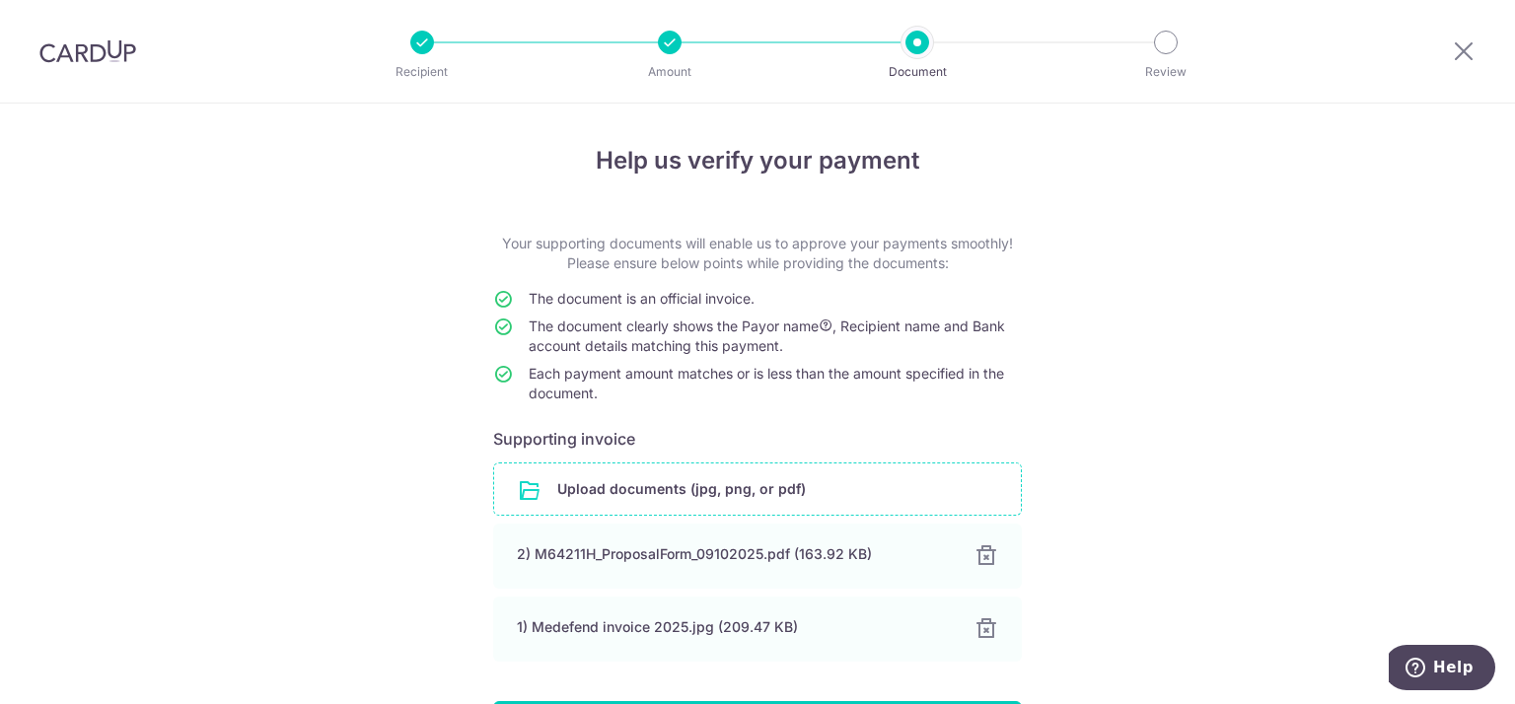
scroll to position [138, 0]
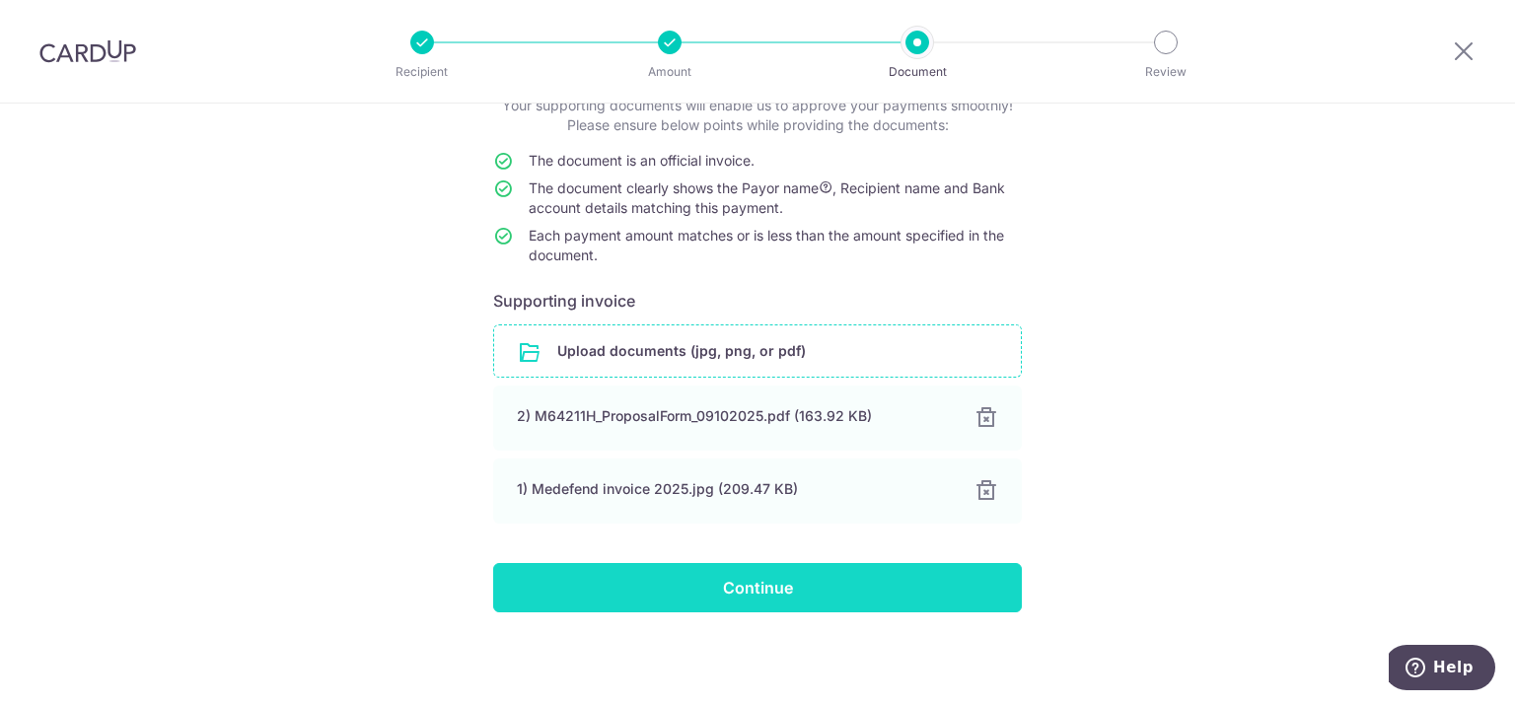
click at [714, 600] on input "Continue" at bounding box center [757, 587] width 529 height 49
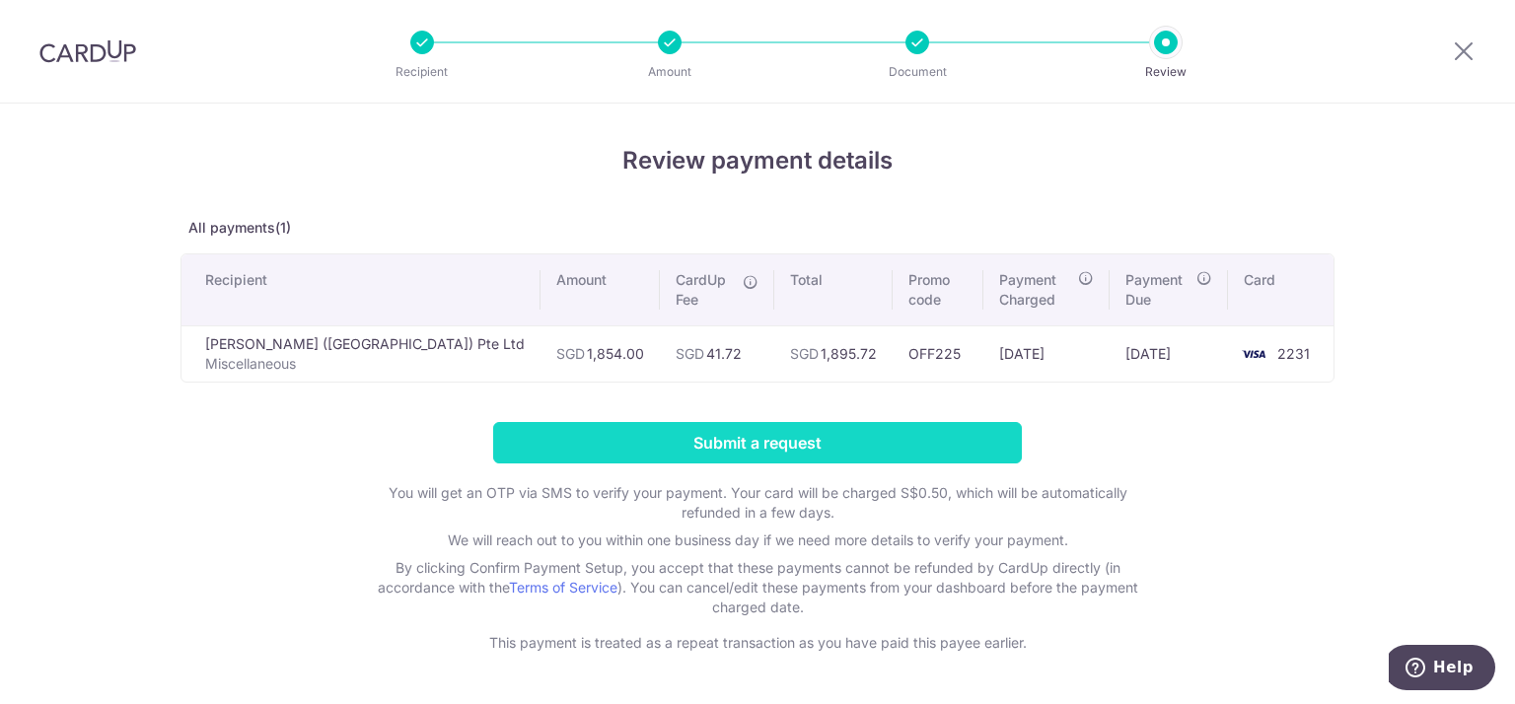
click at [739, 435] on input "Submit a request" at bounding box center [757, 442] width 529 height 41
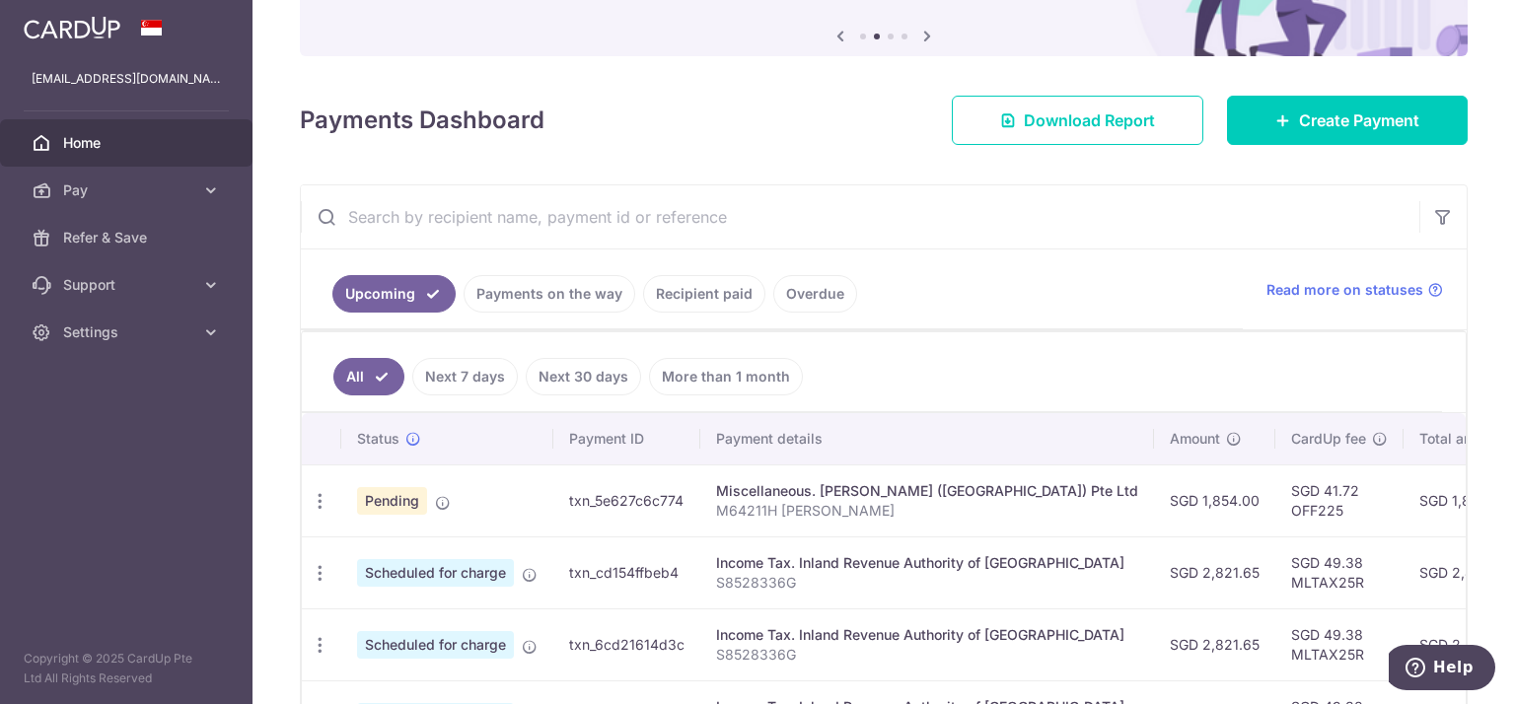
scroll to position [227, 0]
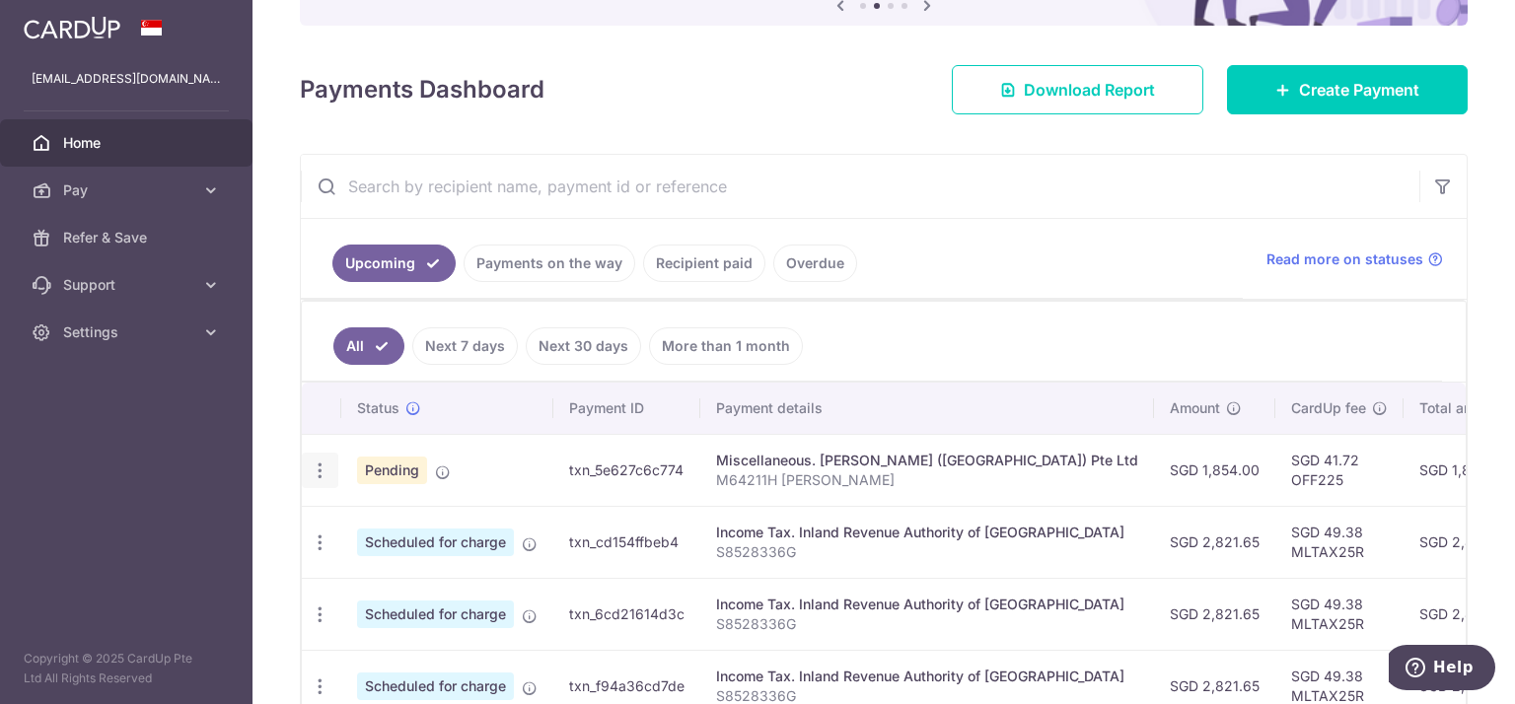
click at [320, 472] on icon "button" at bounding box center [320, 471] width 21 height 21
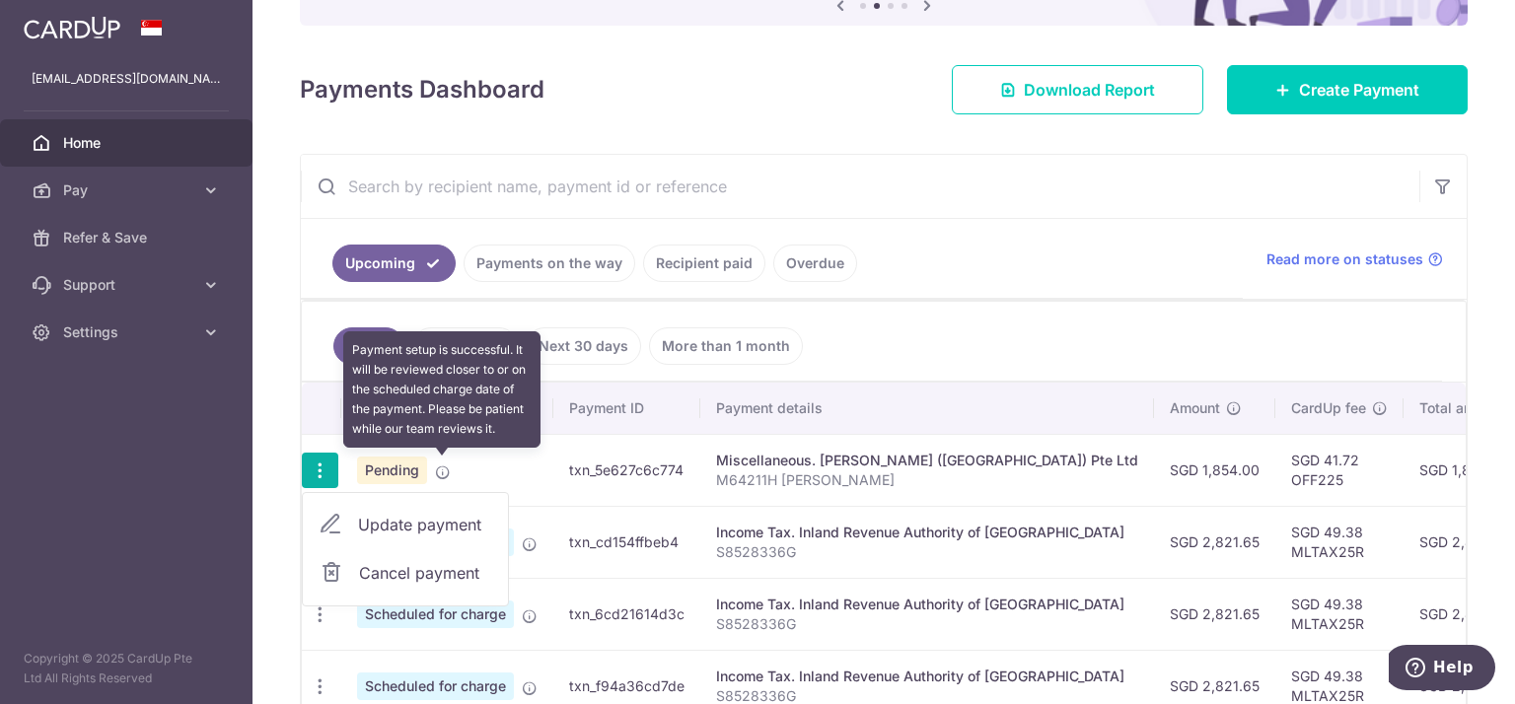
click at [445, 467] on icon at bounding box center [443, 473] width 16 height 16
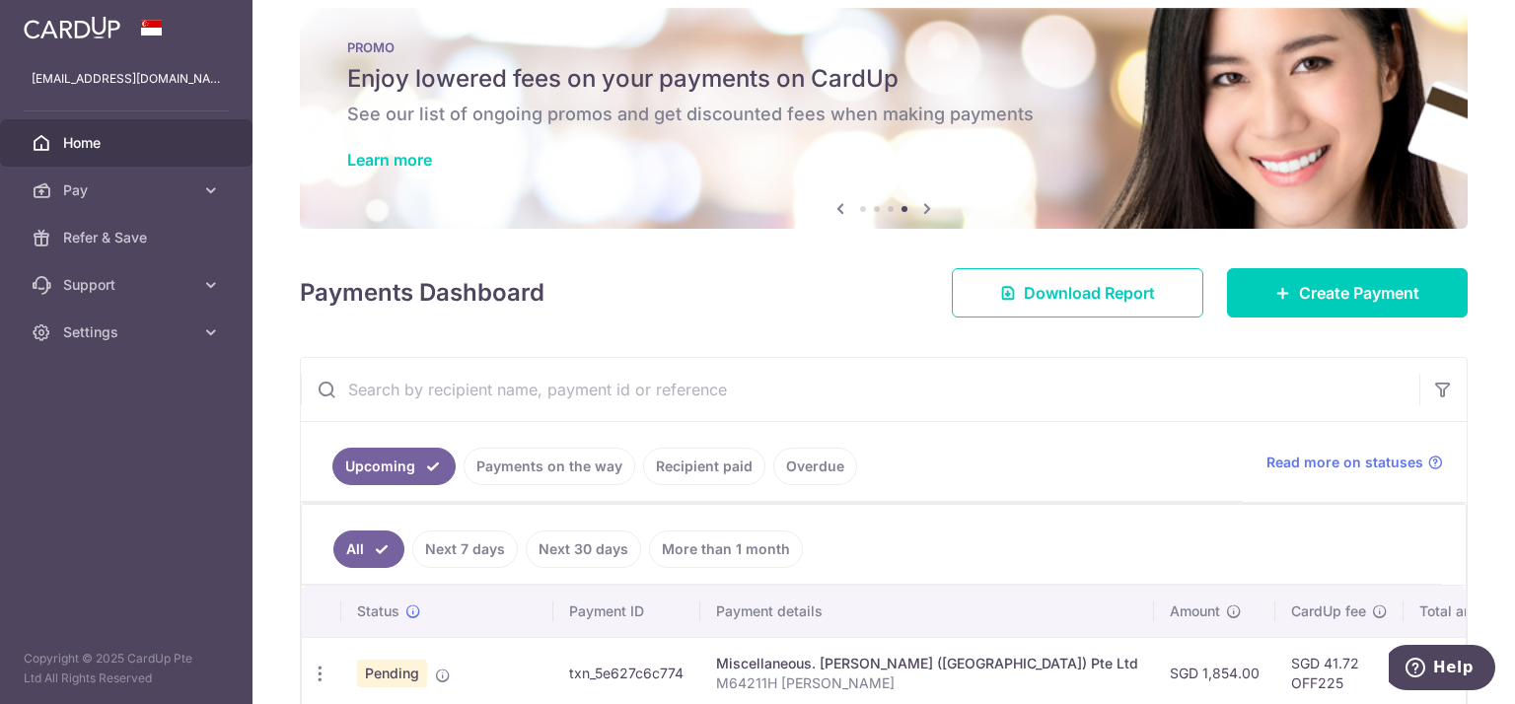
scroll to position [0, 0]
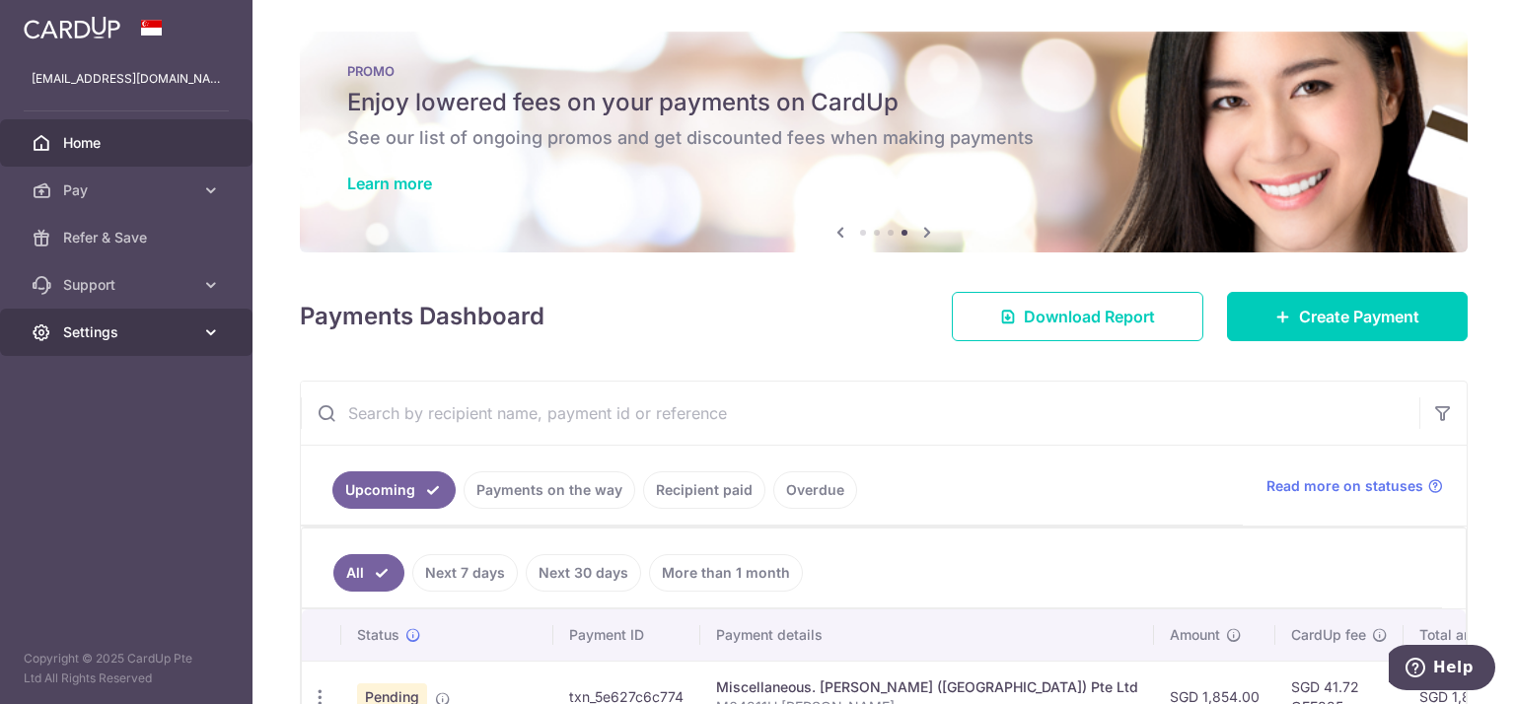
click at [90, 328] on span "Settings" at bounding box center [128, 333] width 130 height 20
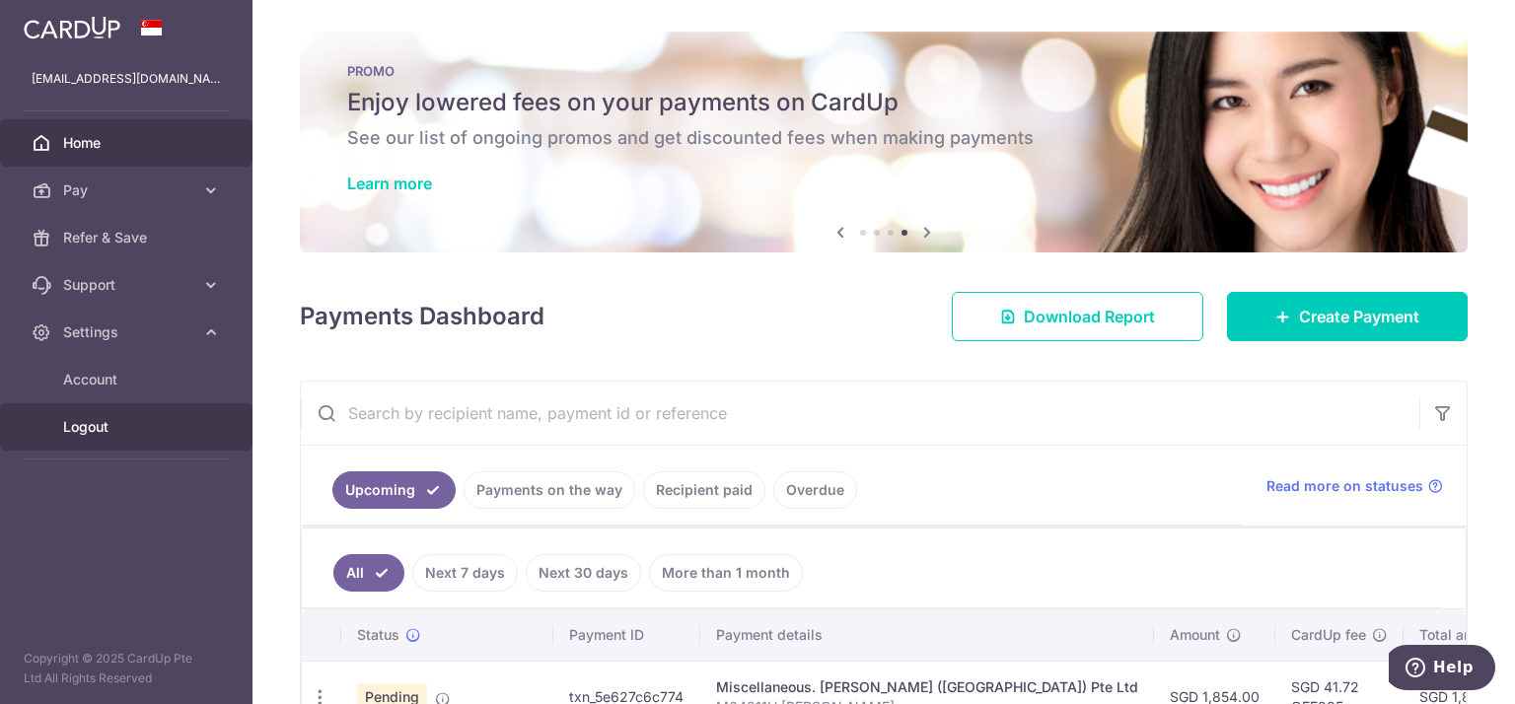
click at [86, 427] on span "Logout" at bounding box center [128, 427] width 130 height 20
